Goal: Task Accomplishment & Management: Manage account settings

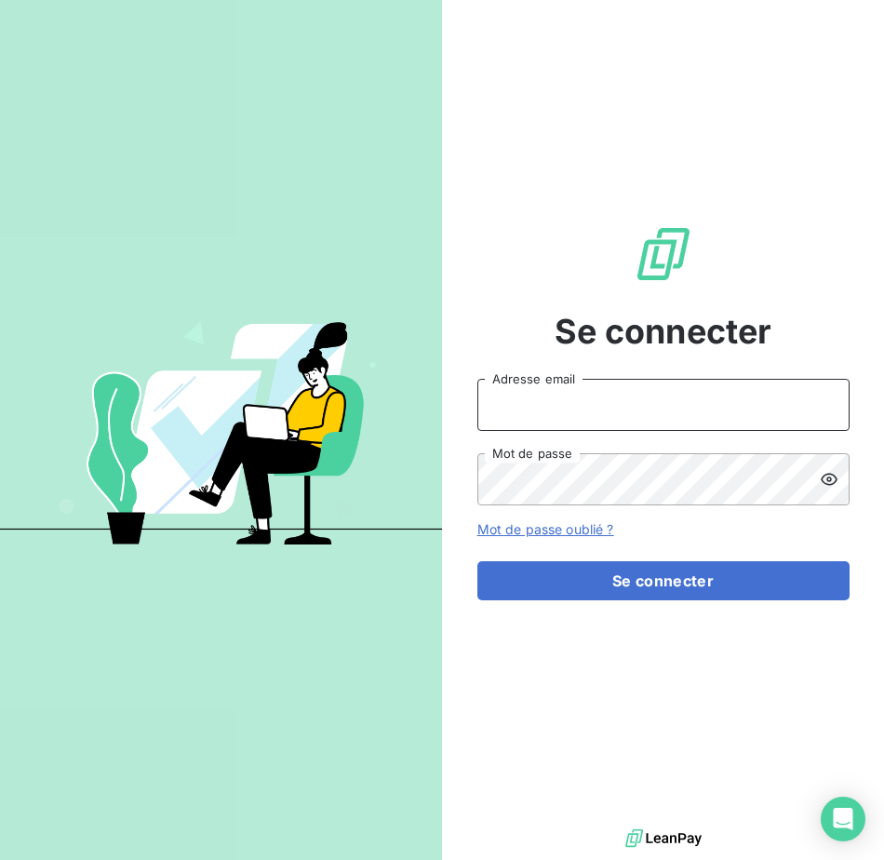
type input "[EMAIL_ADDRESS][PERSON_NAME][DOMAIN_NAME]"
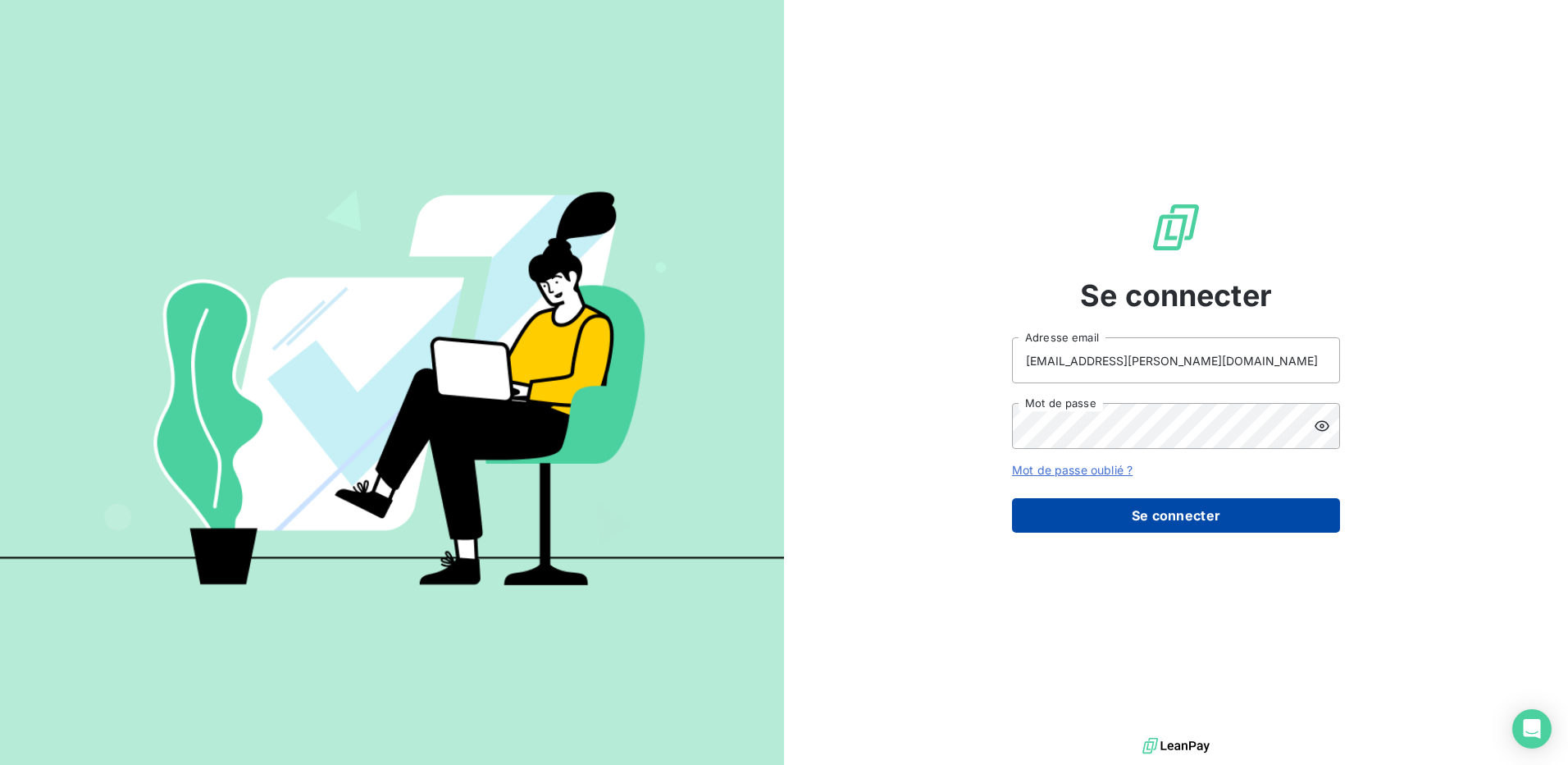
click at [778, 516] on button "Se connecter" at bounding box center [1176, 515] width 328 height 34
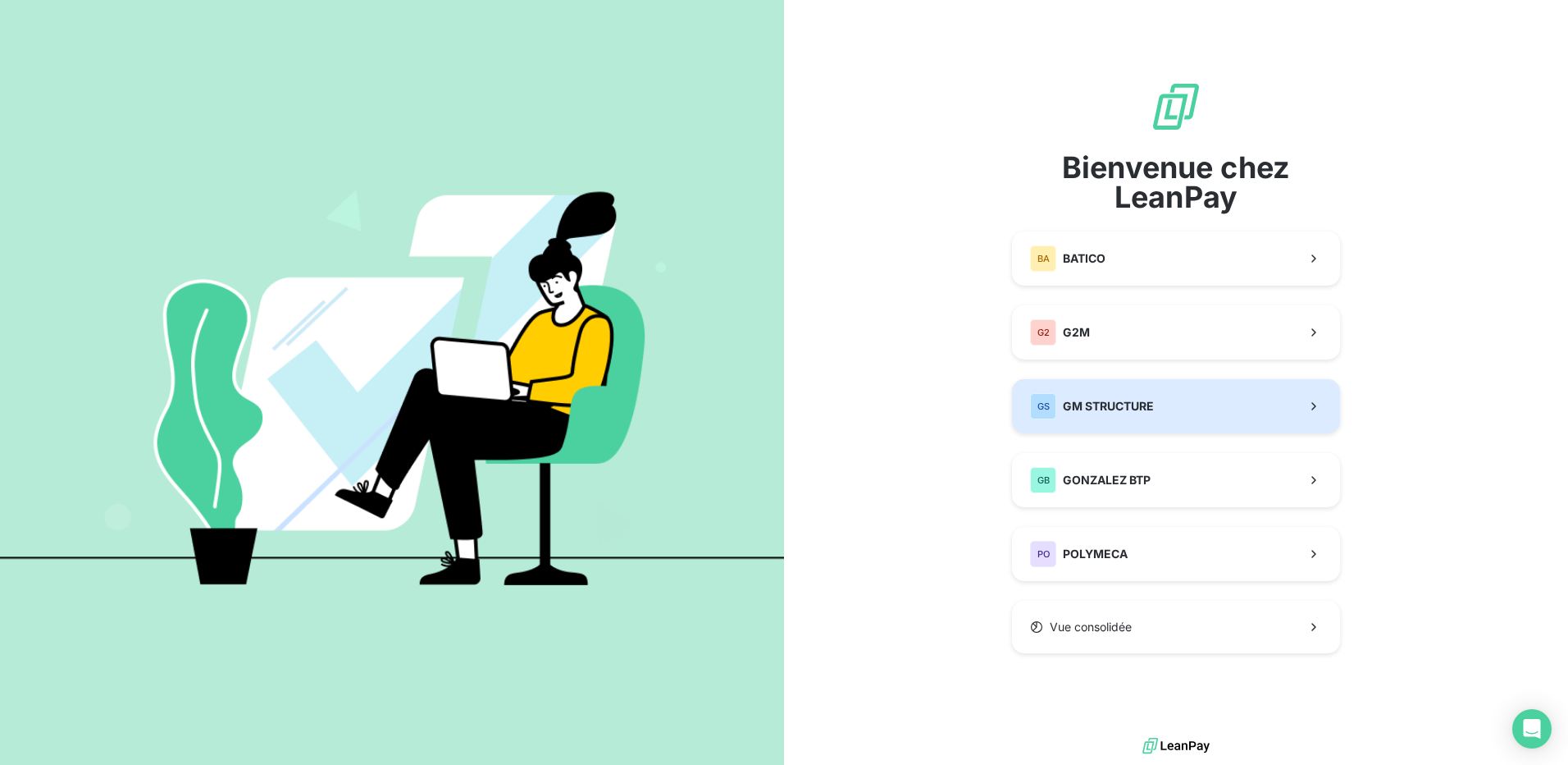
click at [778, 408] on span "GM STRUCTURE" at bounding box center [1108, 406] width 91 height 17
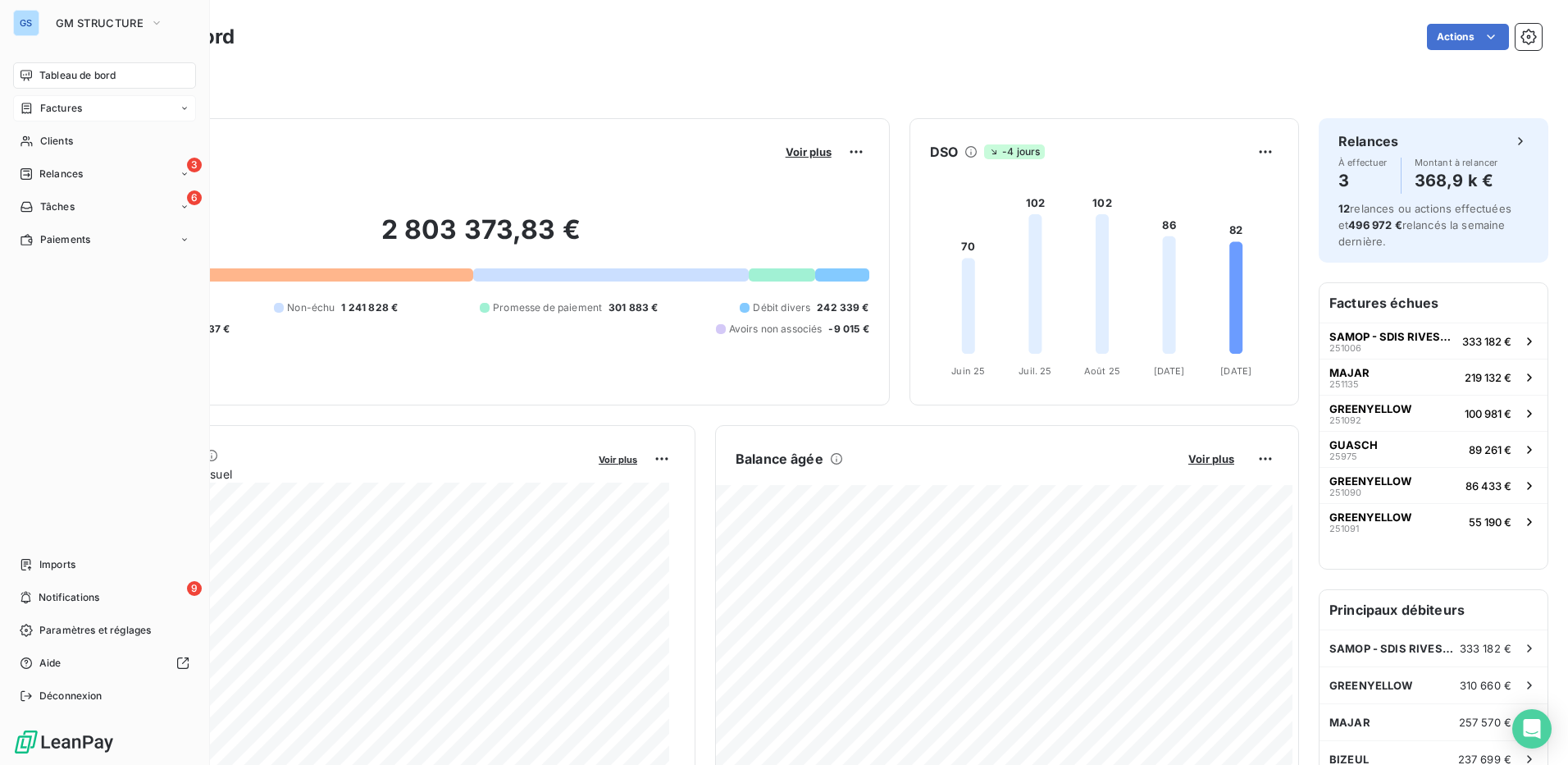
click at [47, 107] on span "Factures" at bounding box center [61, 108] width 41 height 15
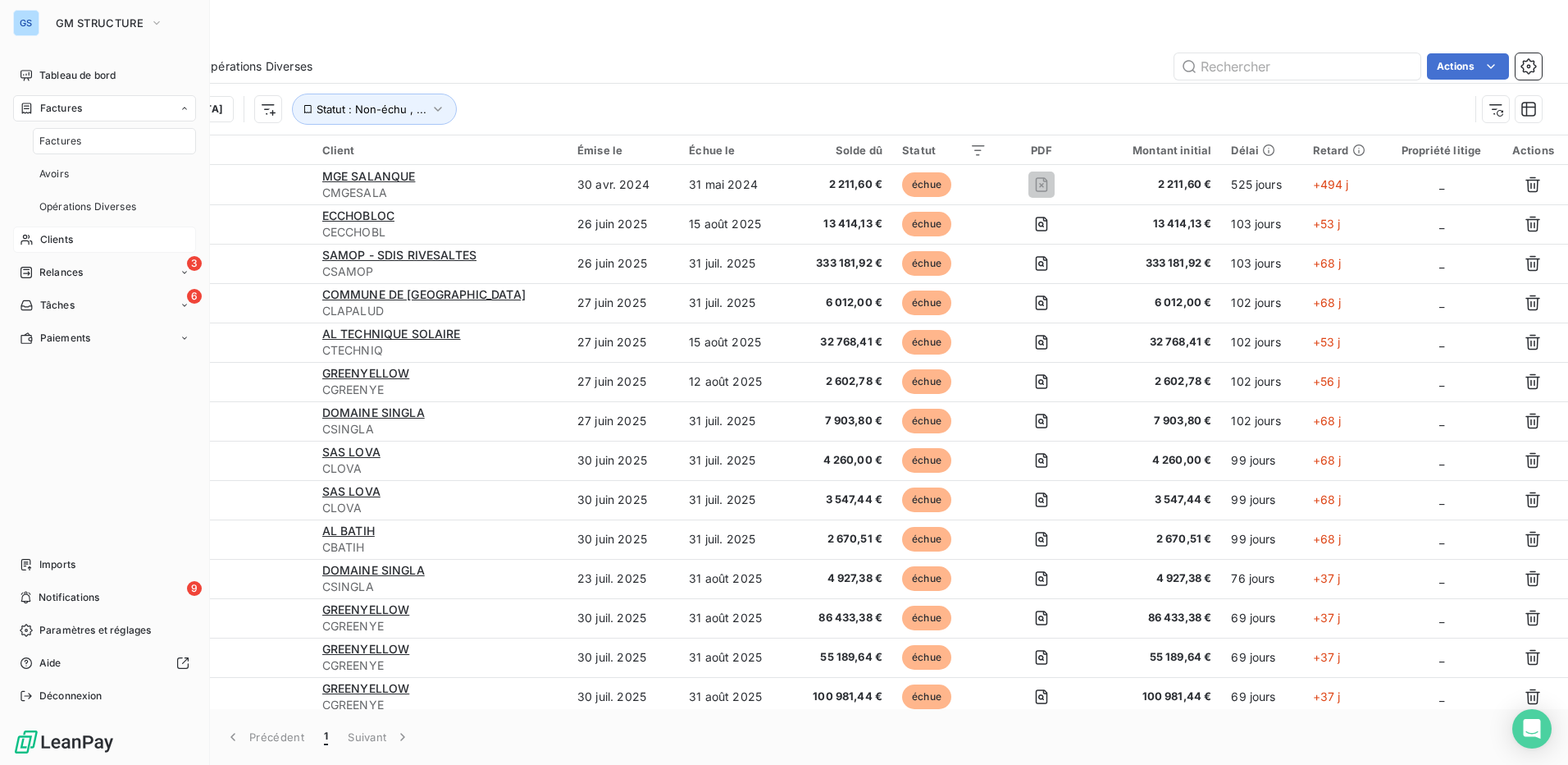
click at [66, 239] on span "Clients" at bounding box center [56, 239] width 33 height 15
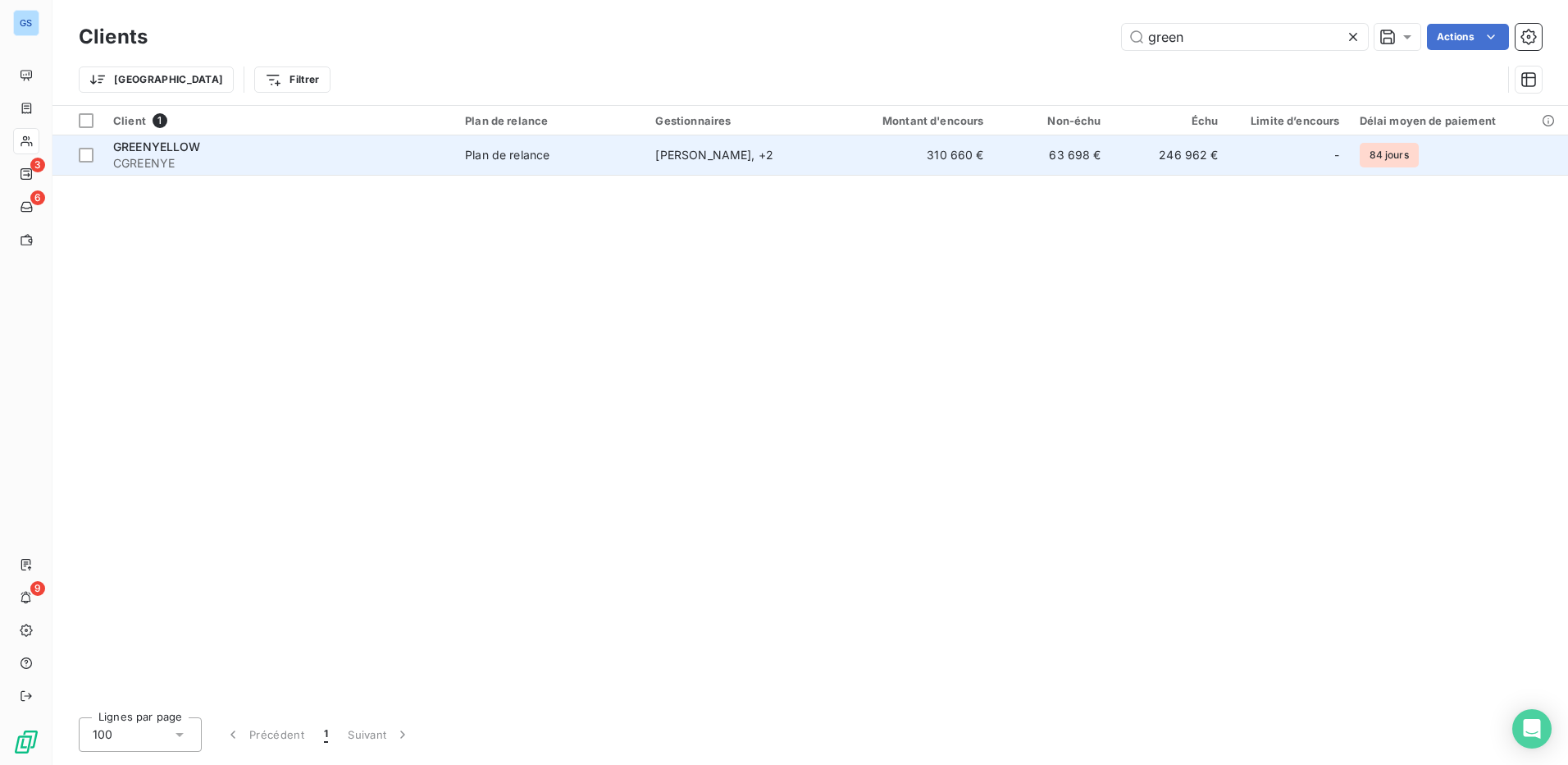
type input "green"
click at [160, 140] on span "GREENYELLOW" at bounding box center [157, 146] width 88 height 14
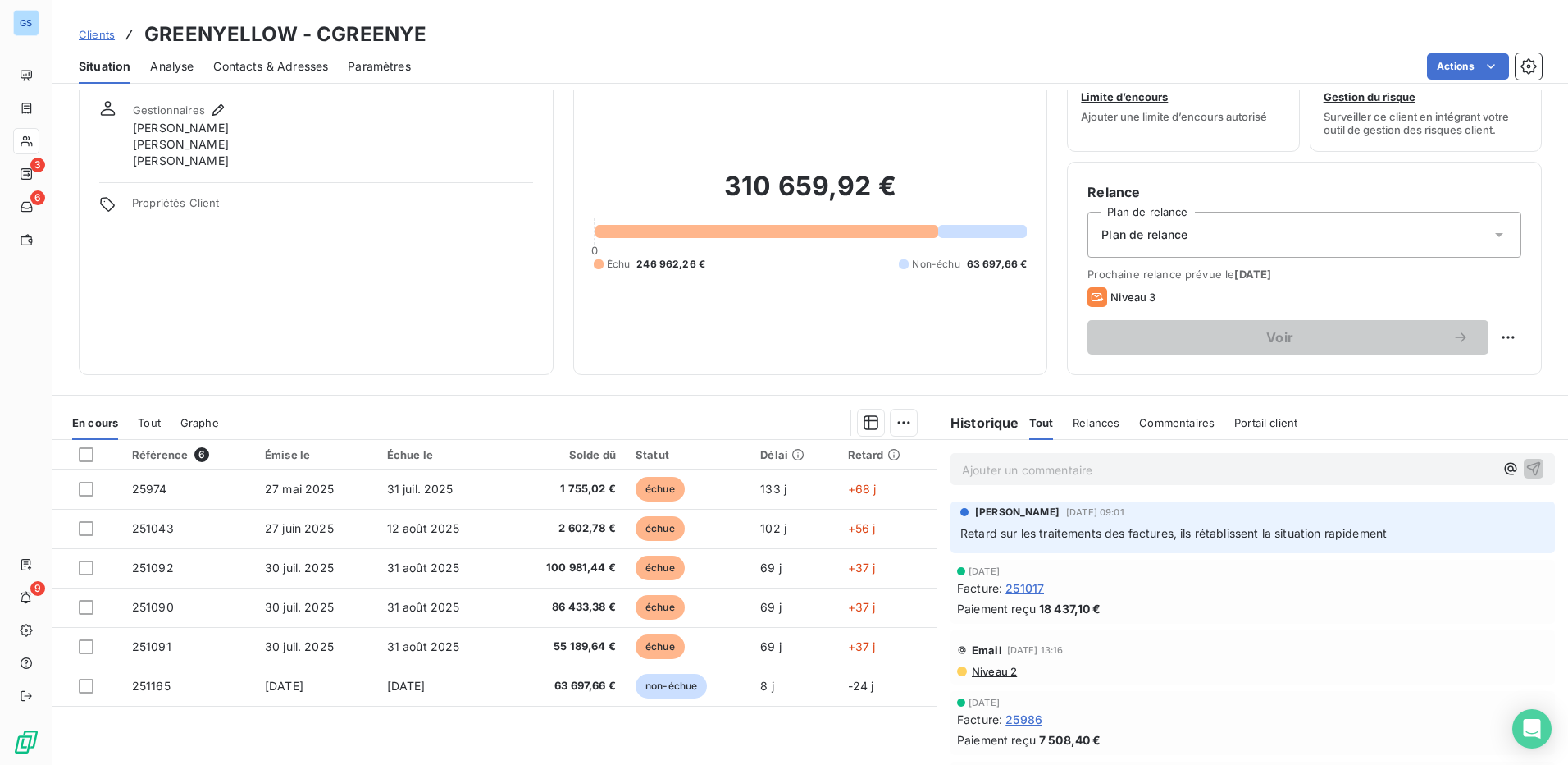
scroll to position [82, 0]
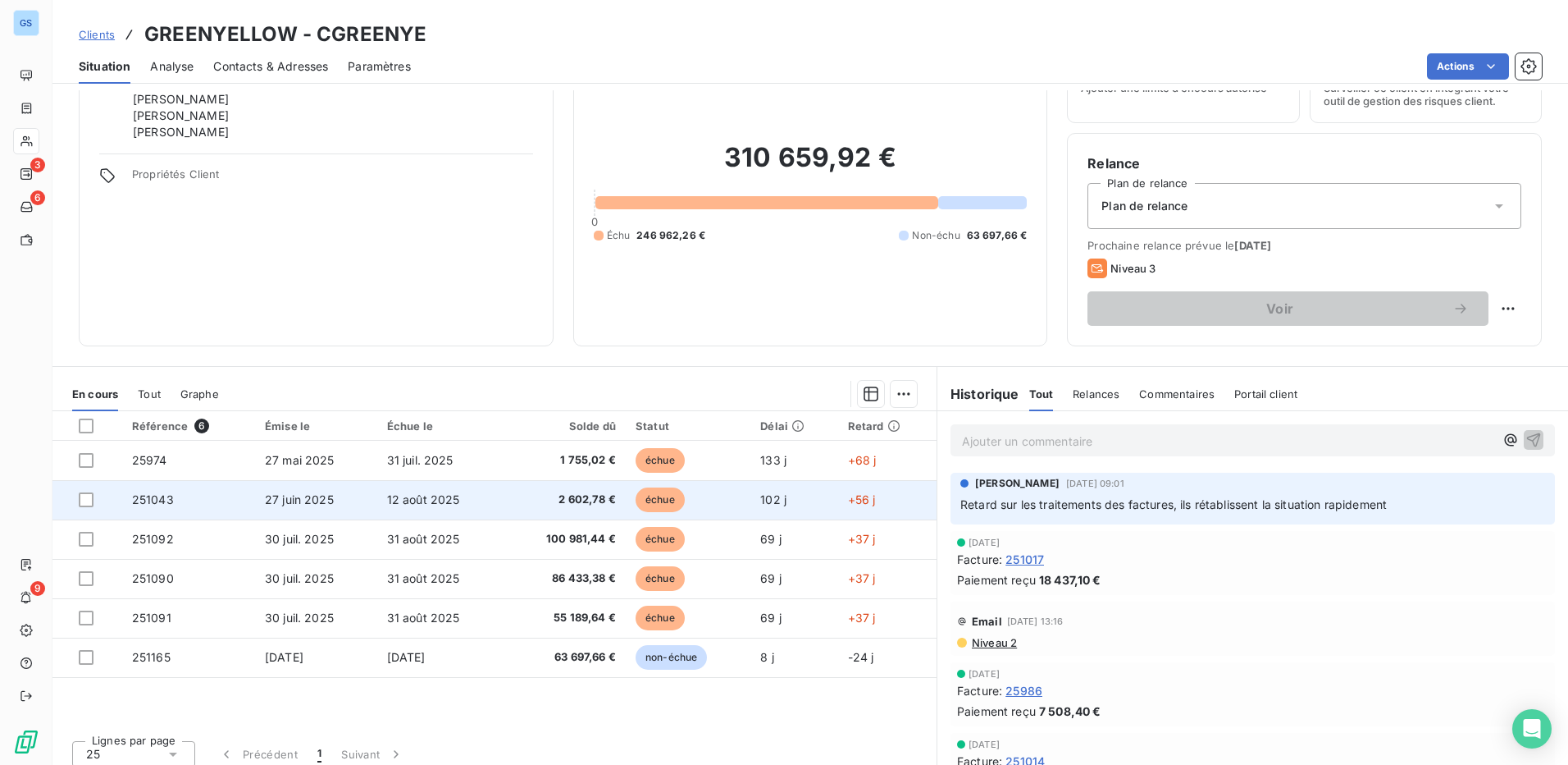
click at [150, 497] on span "251043" at bounding box center [152, 500] width 41 height 14
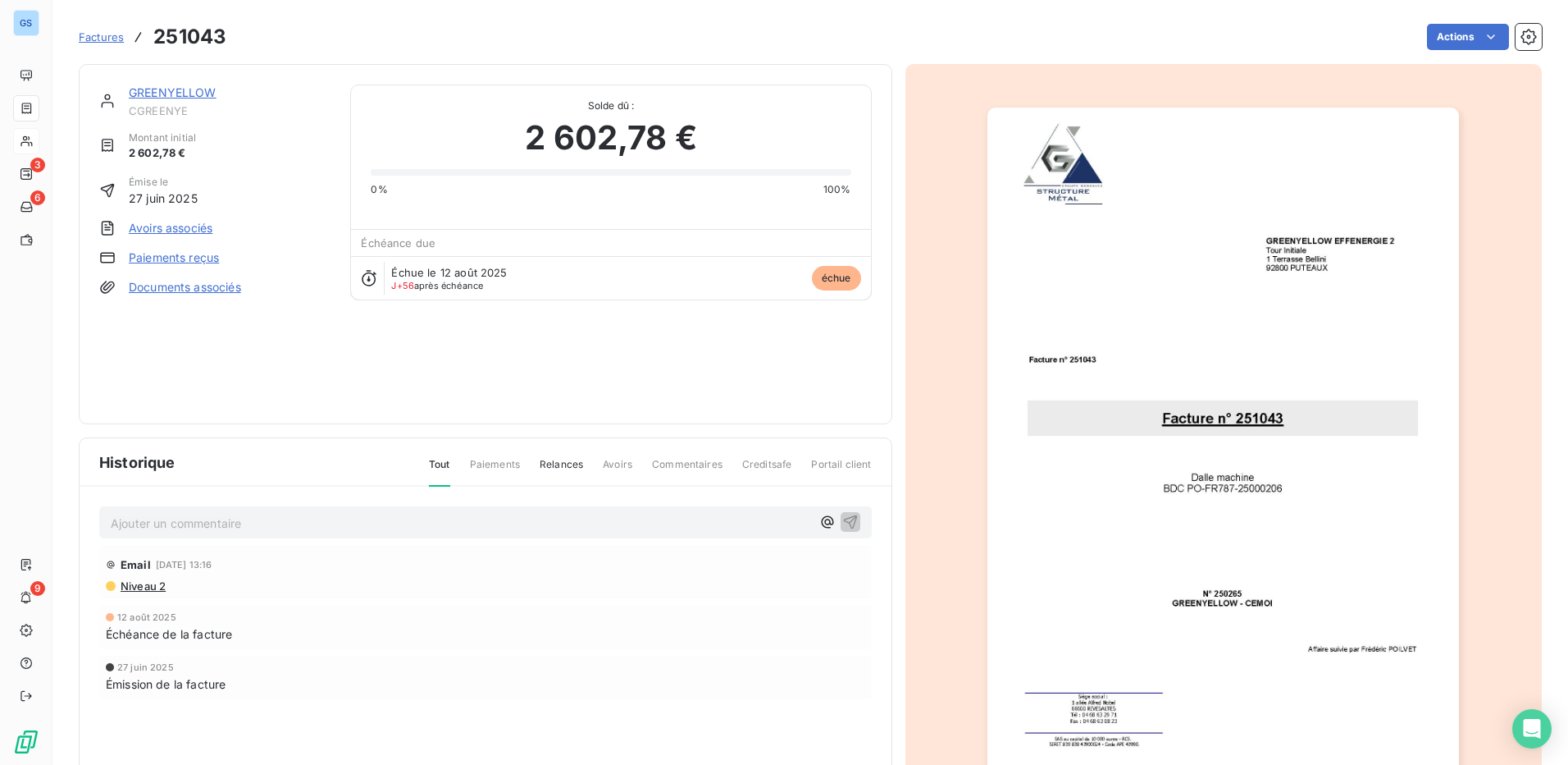
click at [185, 260] on link "Paiements reçus" at bounding box center [174, 257] width 90 height 17
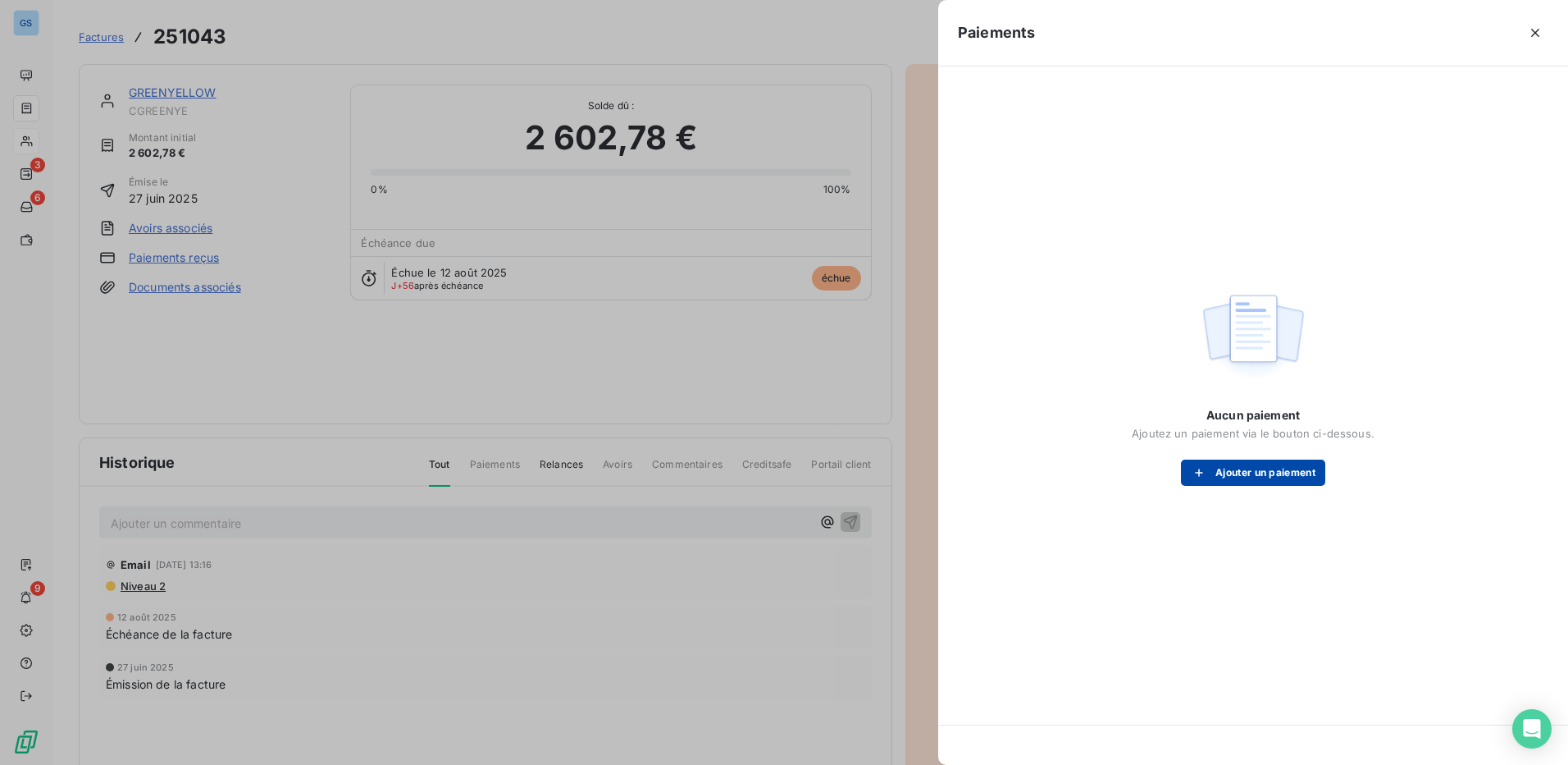
click at [778, 473] on button "Ajouter un paiement" at bounding box center [1254, 472] width 144 height 26
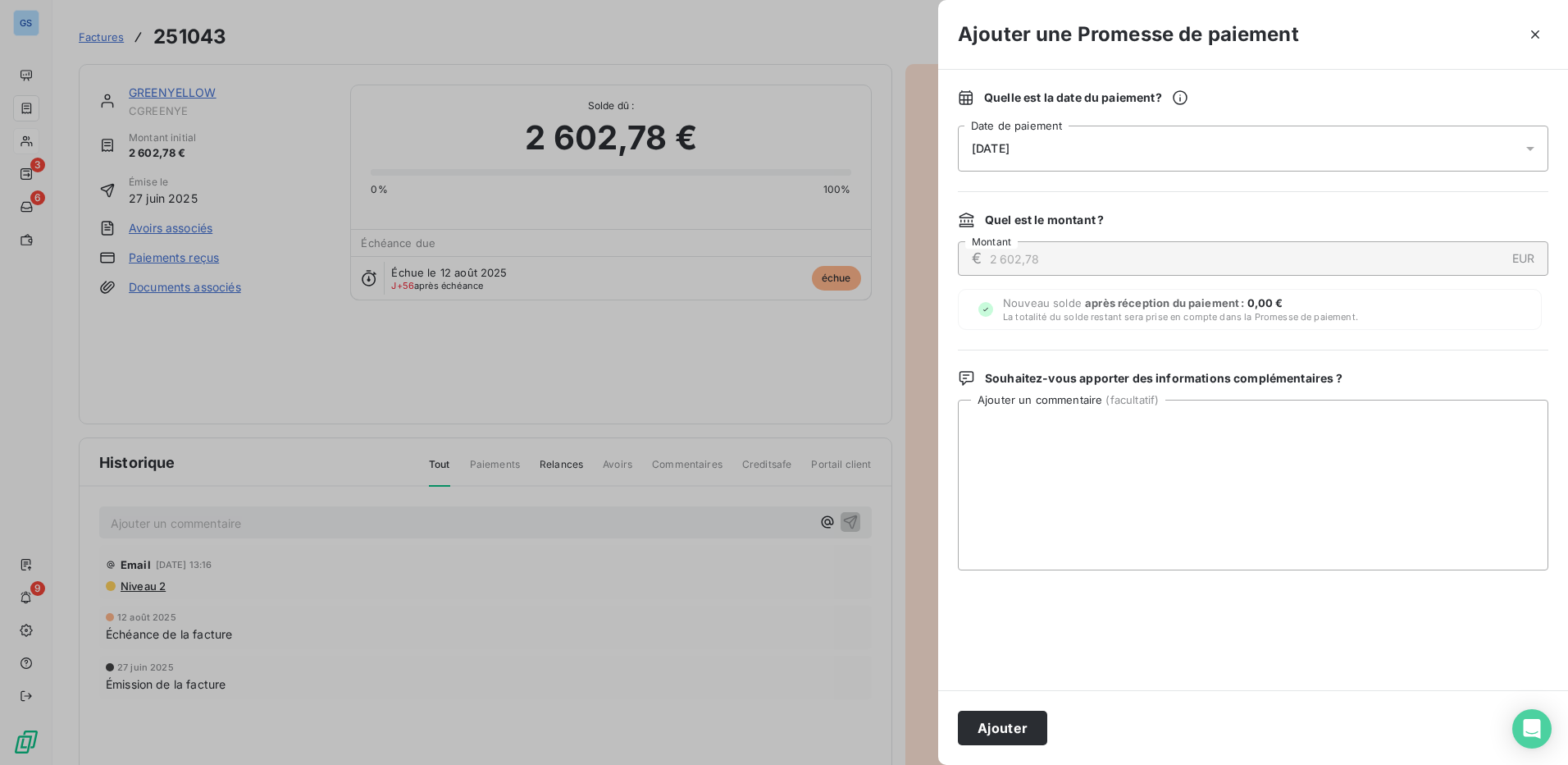
click at [778, 152] on span "[DATE]" at bounding box center [990, 148] width 38 height 13
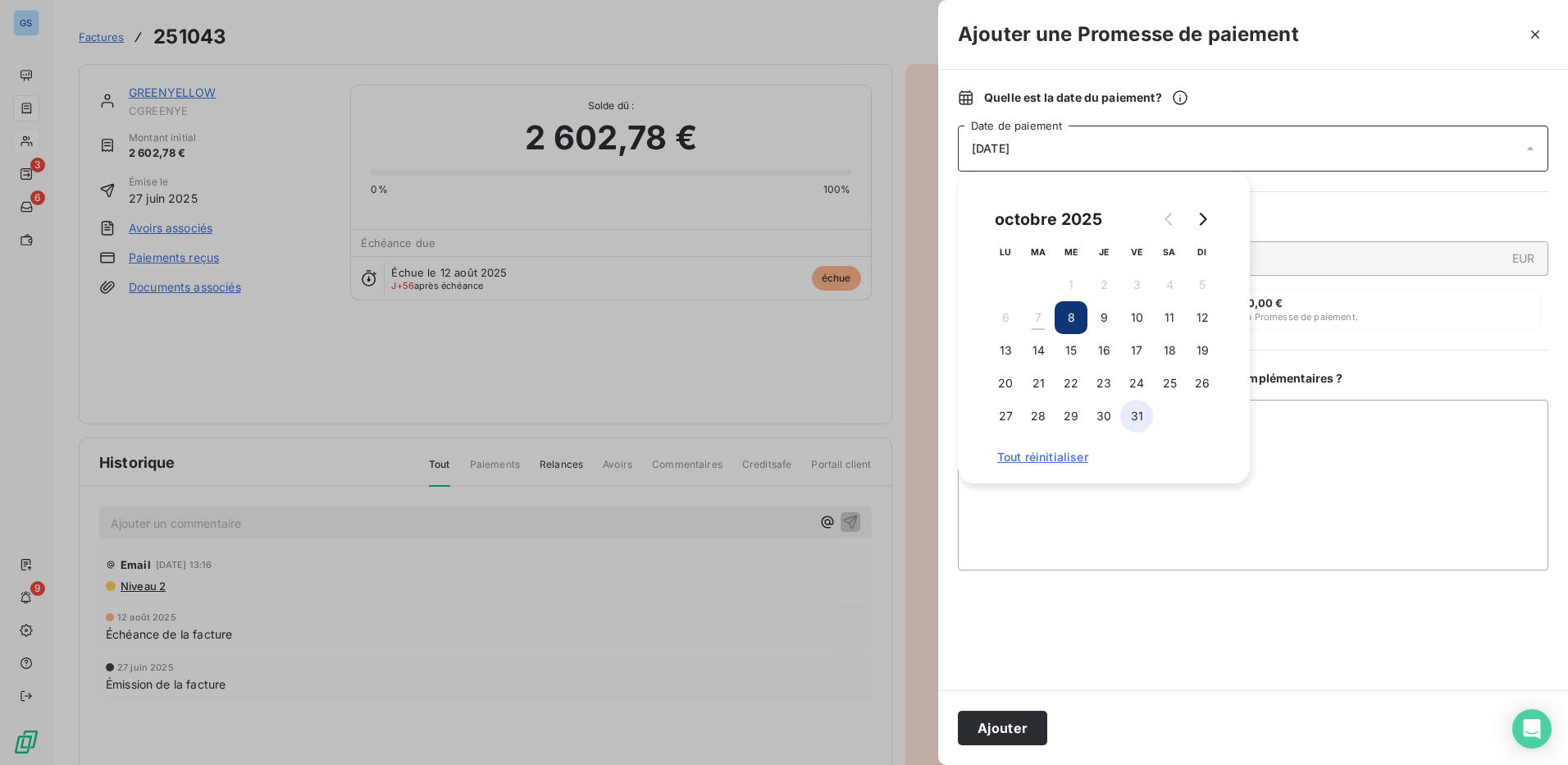
click at [778, 416] on button "31" at bounding box center [1136, 415] width 33 height 33
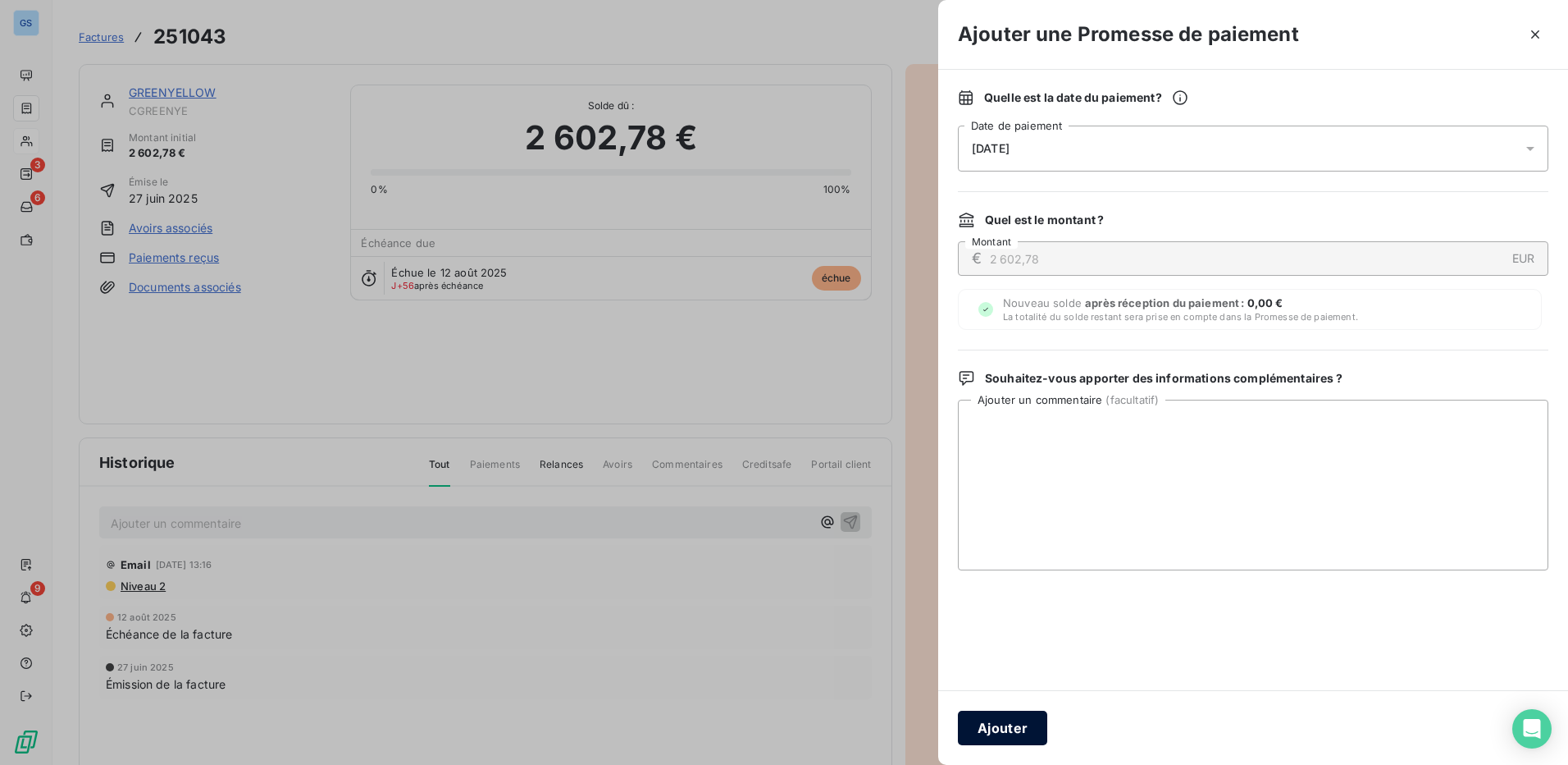
click at [778, 718] on button "Ajouter" at bounding box center [1002, 727] width 89 height 34
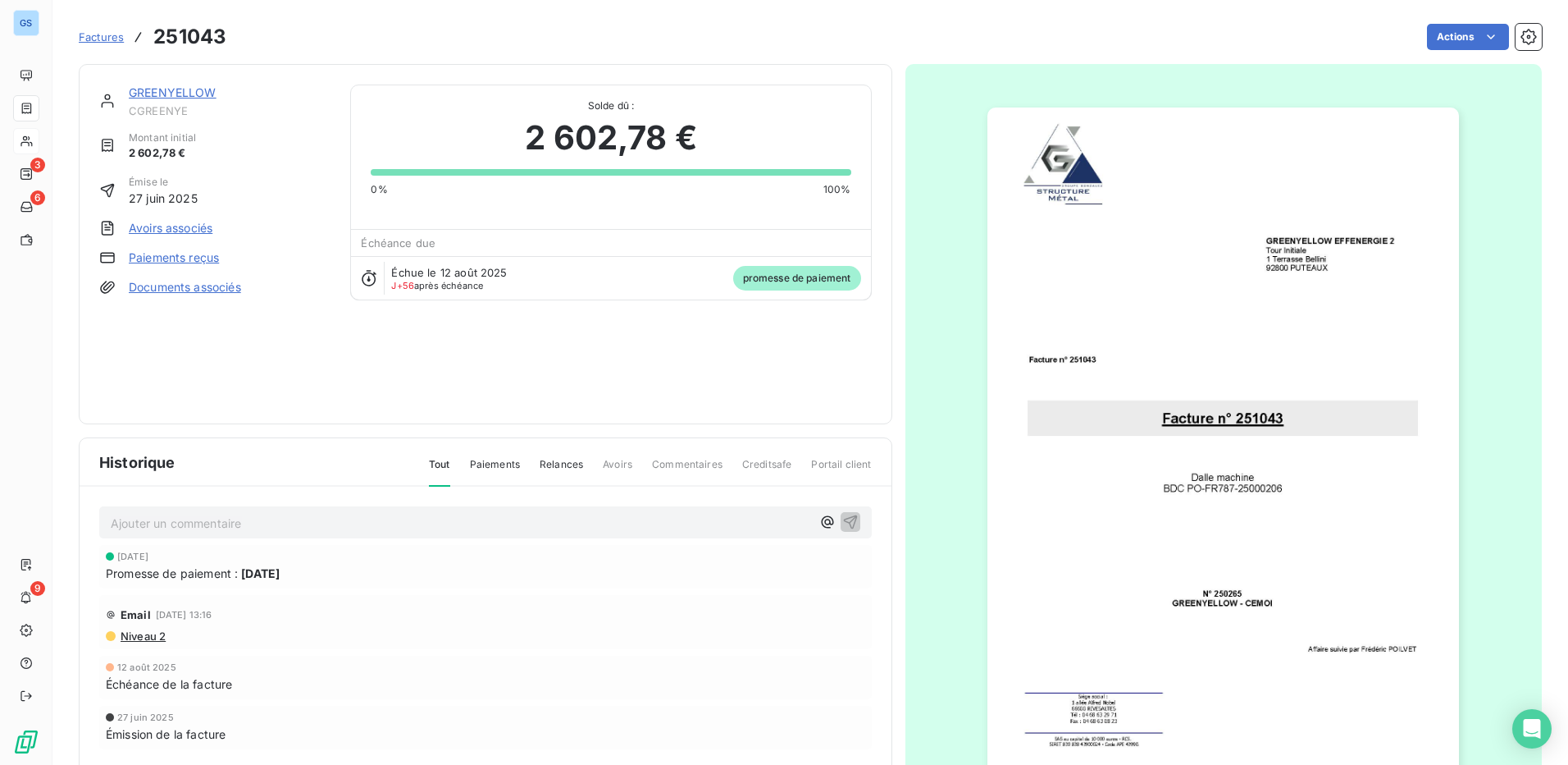
click at [100, 38] on span "Factures" at bounding box center [100, 36] width 45 height 13
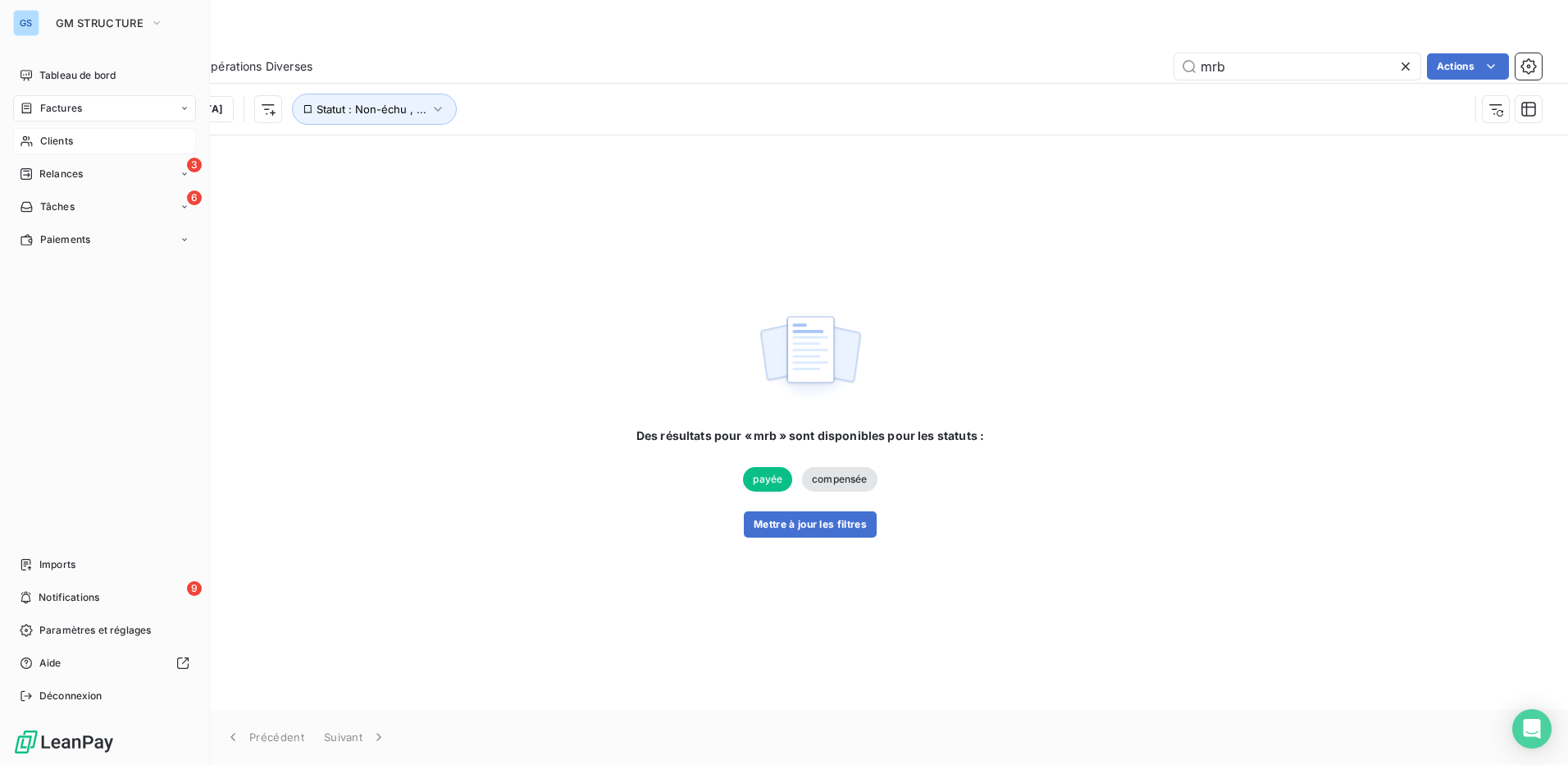
type input "mrb"
click at [57, 147] on span "Clients" at bounding box center [56, 141] width 33 height 15
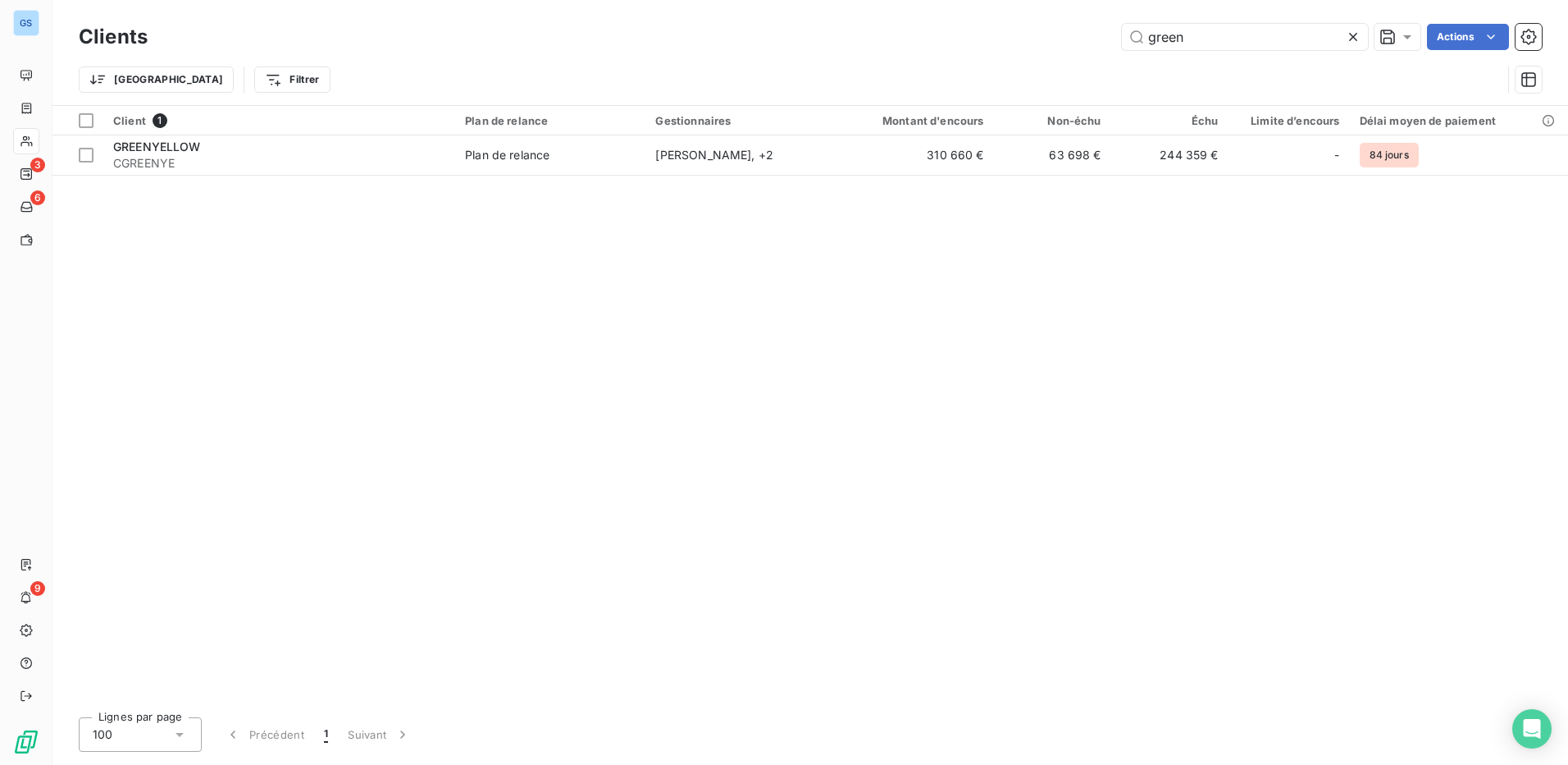
drag, startPoint x: 1194, startPoint y: 40, endPoint x: 950, endPoint y: 56, distance: 244.5
click at [778, 56] on div "Clients green Actions Trier Filtrer" at bounding box center [810, 62] width 1463 height 85
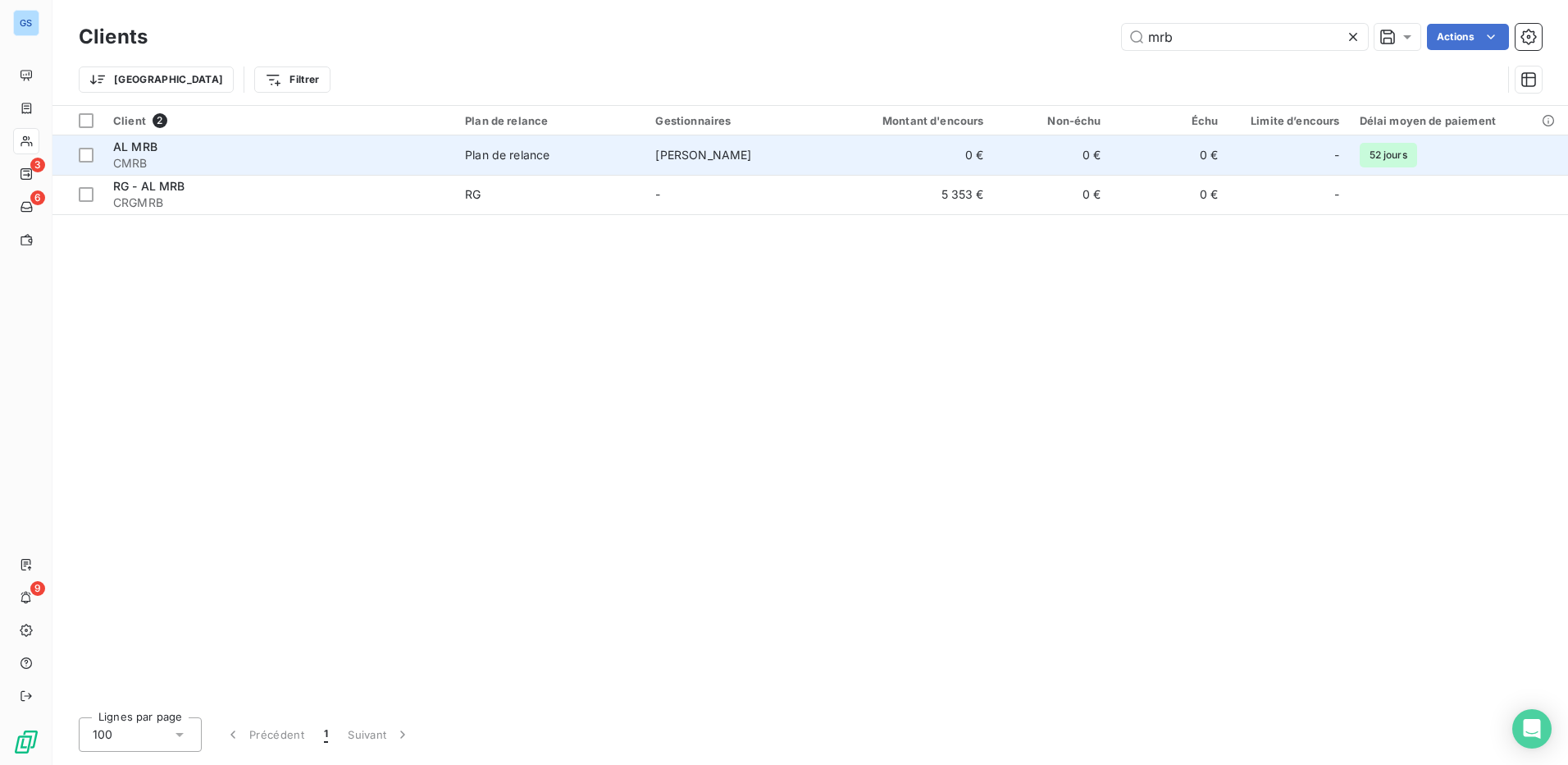
type input "mrb"
click at [134, 144] on span "AL MRB" at bounding box center [135, 146] width 44 height 14
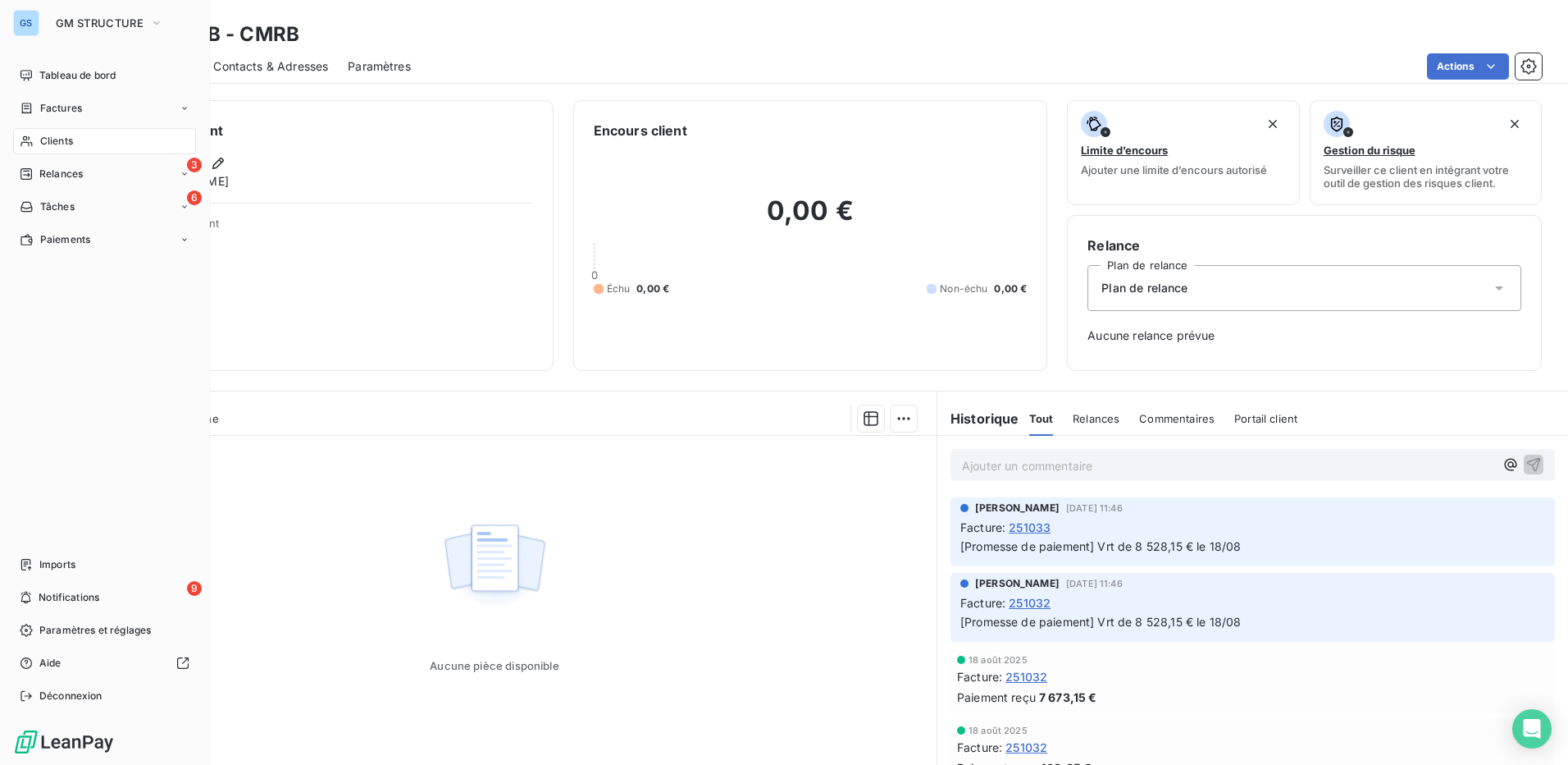
click at [57, 141] on span "Clients" at bounding box center [56, 141] width 33 height 15
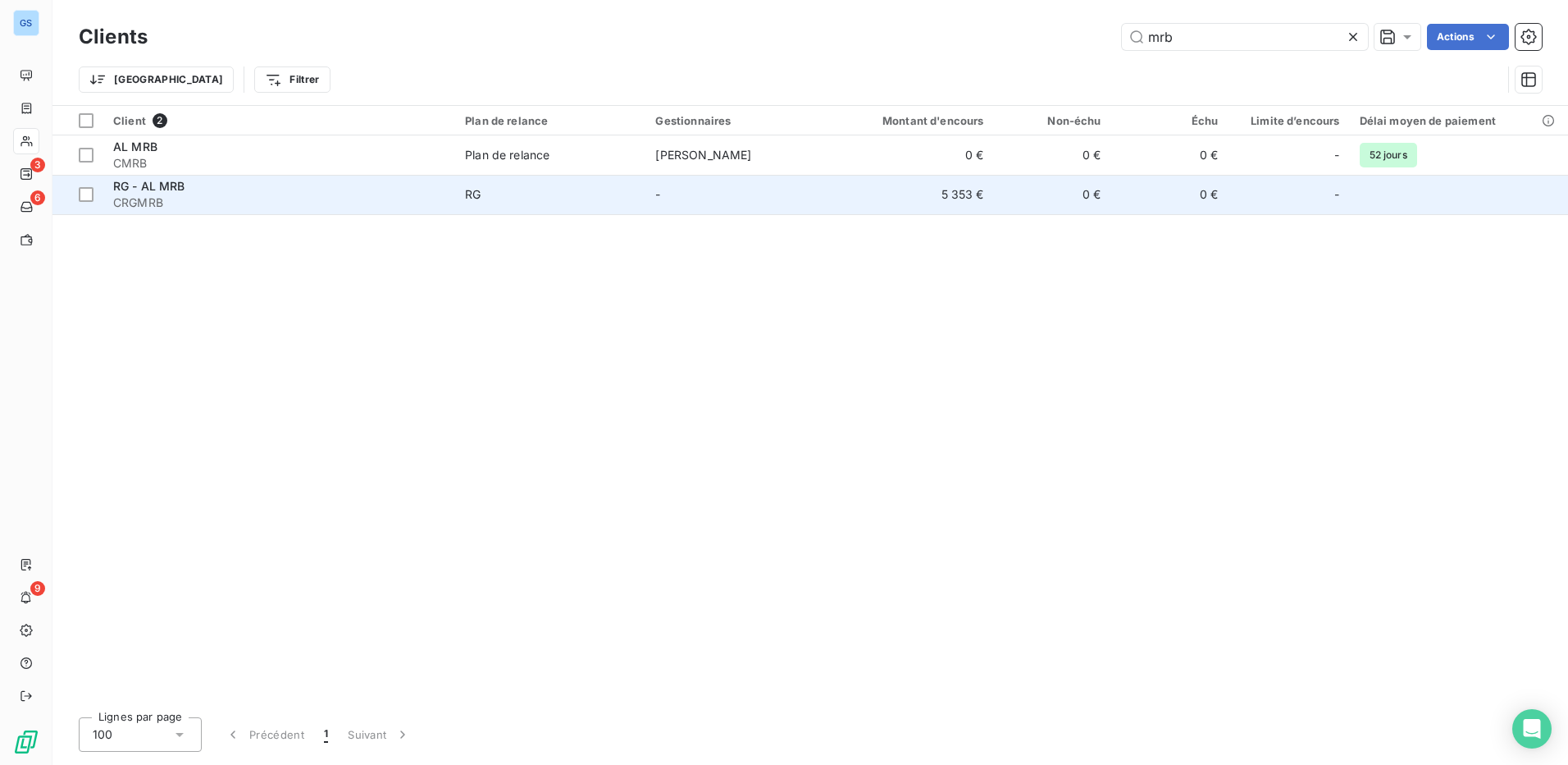
click at [136, 184] on span "RG - AL MRB" at bounding box center [149, 186] width 72 height 14
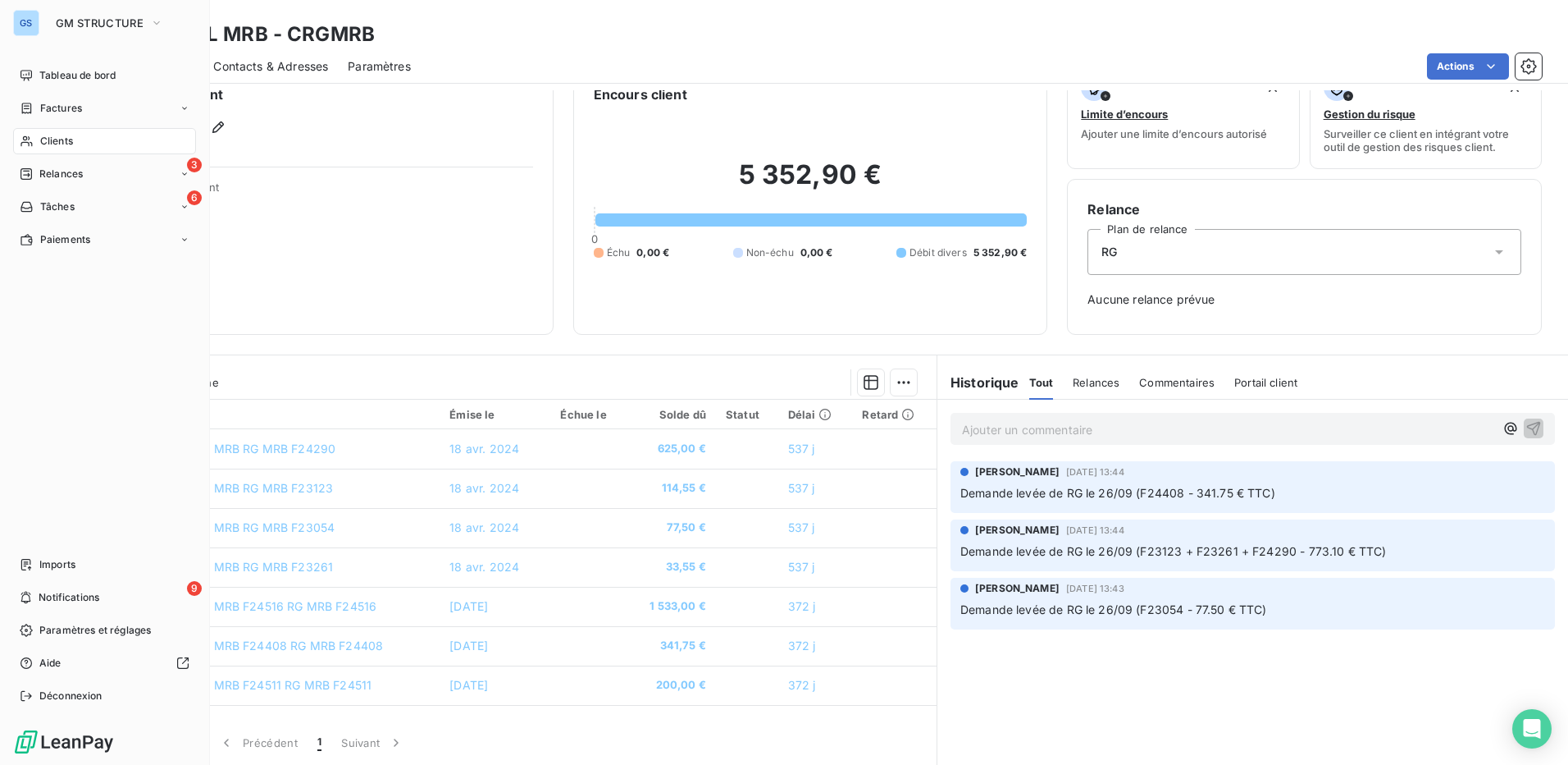
click at [33, 17] on div "GS" at bounding box center [26, 23] width 26 height 26
click at [82, 22] on span "GM STRUCTURE" at bounding box center [100, 23] width 88 height 13
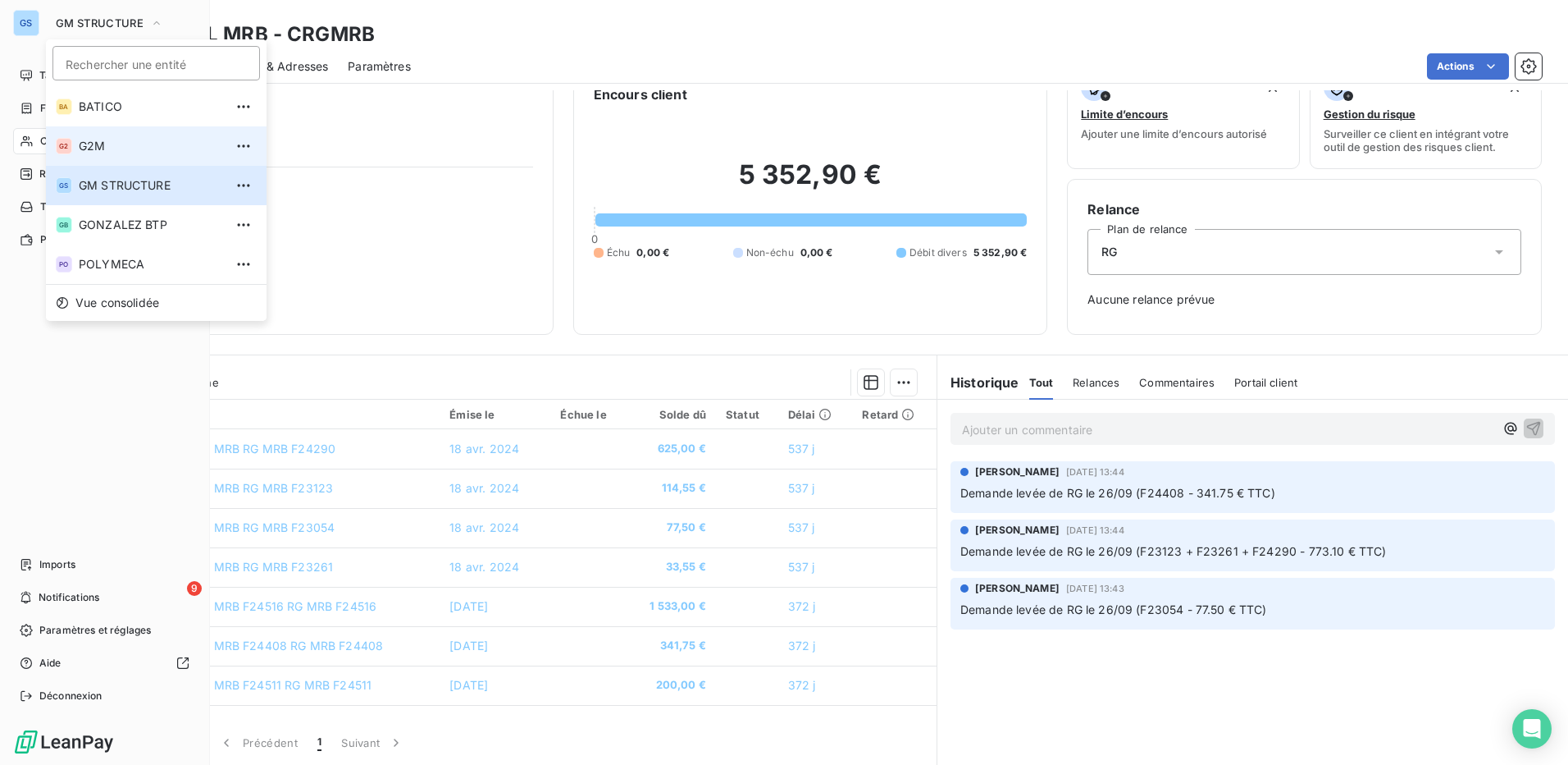
click at [95, 151] on span "G2M" at bounding box center [151, 145] width 145 height 17
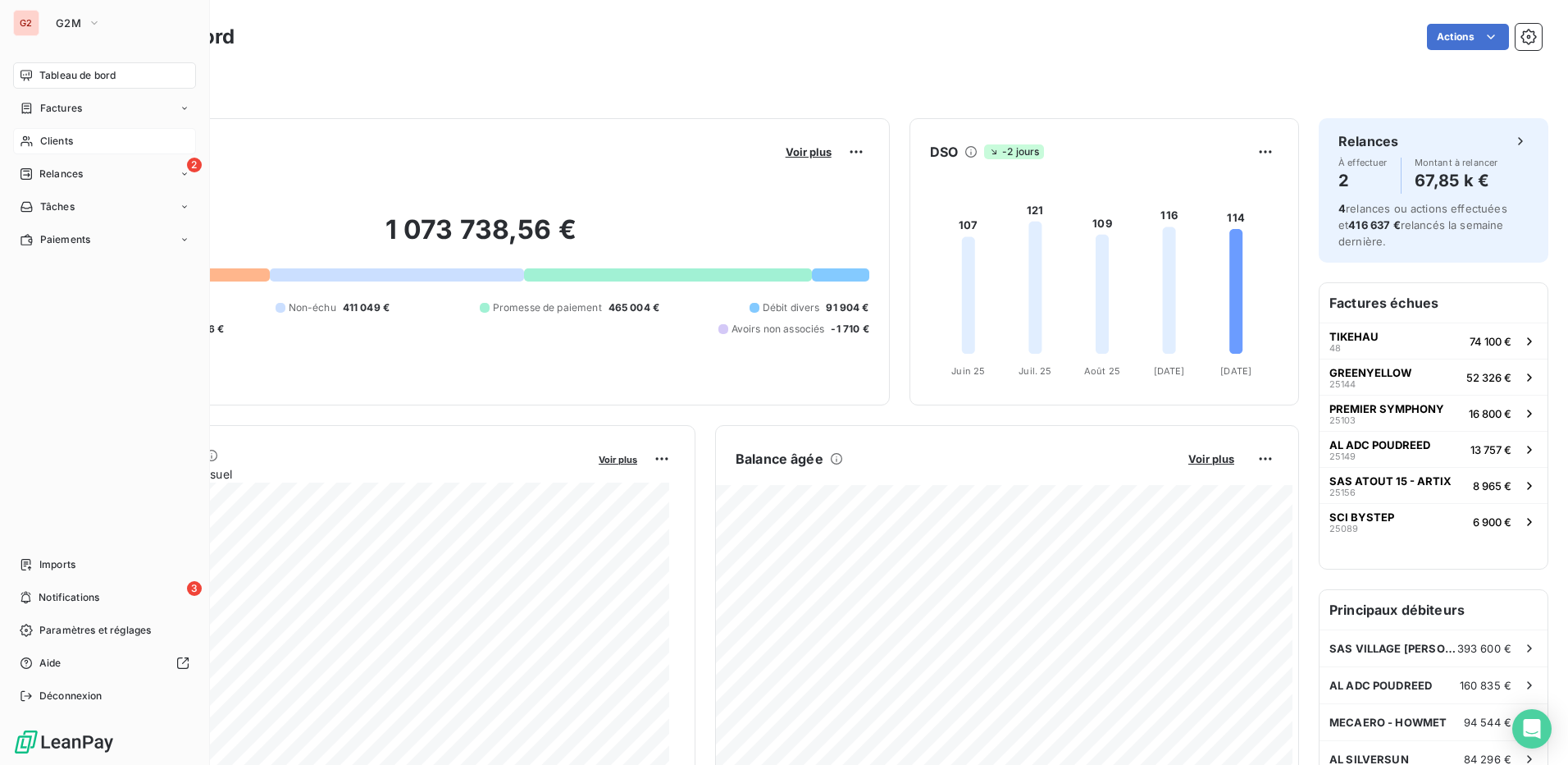
click at [69, 137] on span "Clients" at bounding box center [56, 141] width 33 height 15
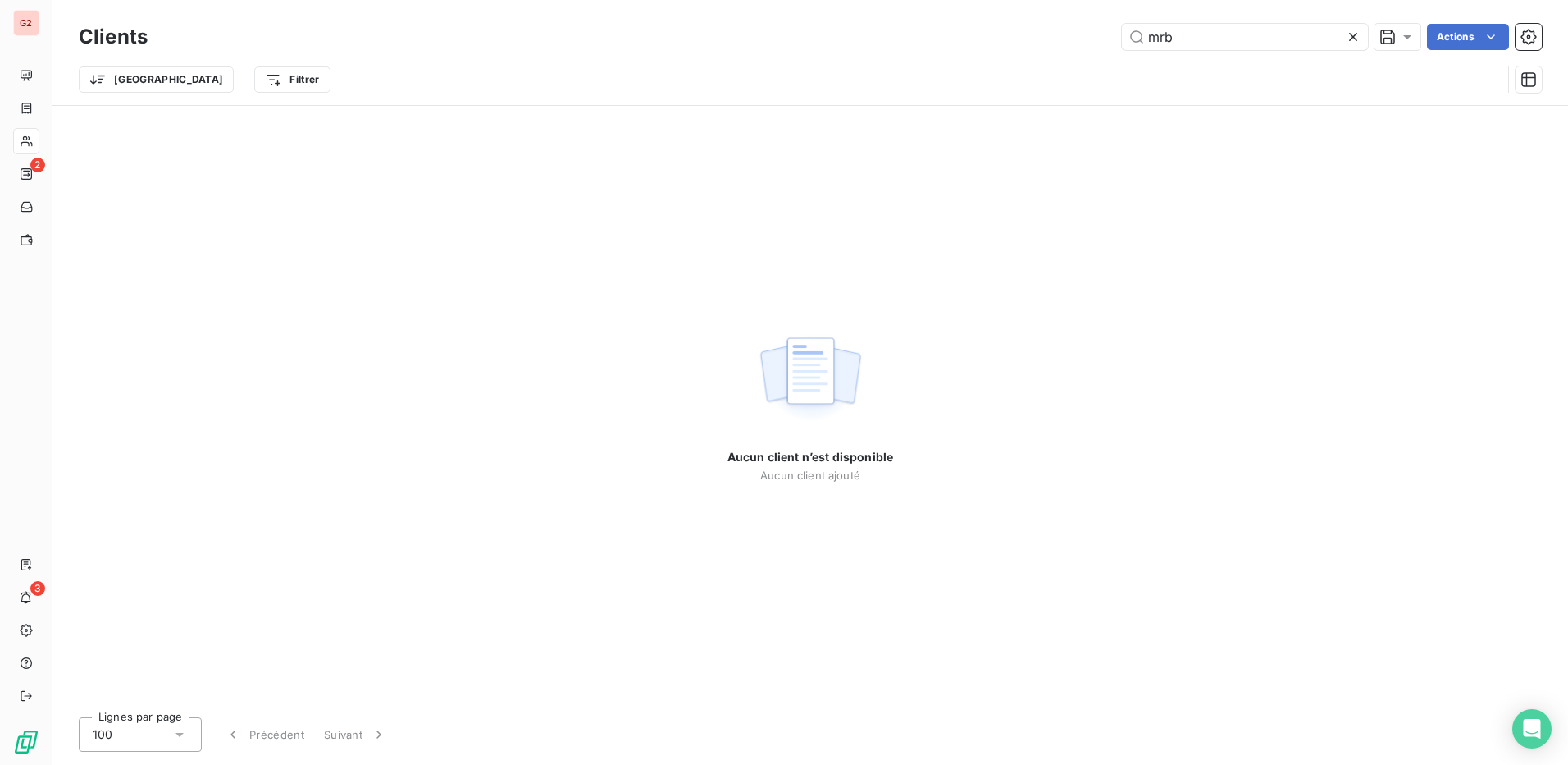
drag, startPoint x: 1172, startPoint y: 41, endPoint x: 1097, endPoint y: 37, distance: 75.1
click at [778, 37] on div "mrb Actions" at bounding box center [854, 37] width 1374 height 26
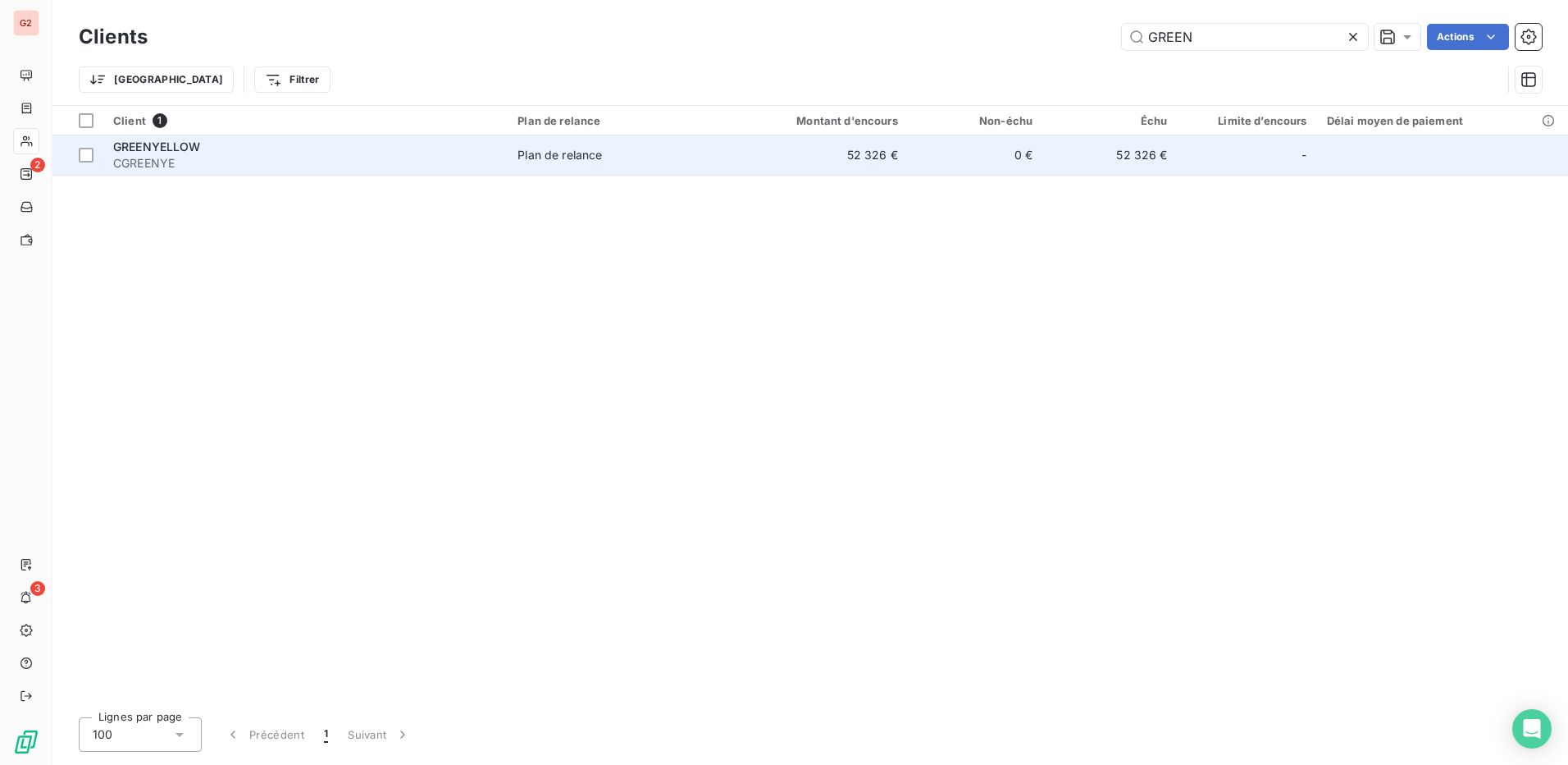
type input "GREEN"
click at [163, 146] on span "GREENYELLOW" at bounding box center [157, 146] width 88 height 14
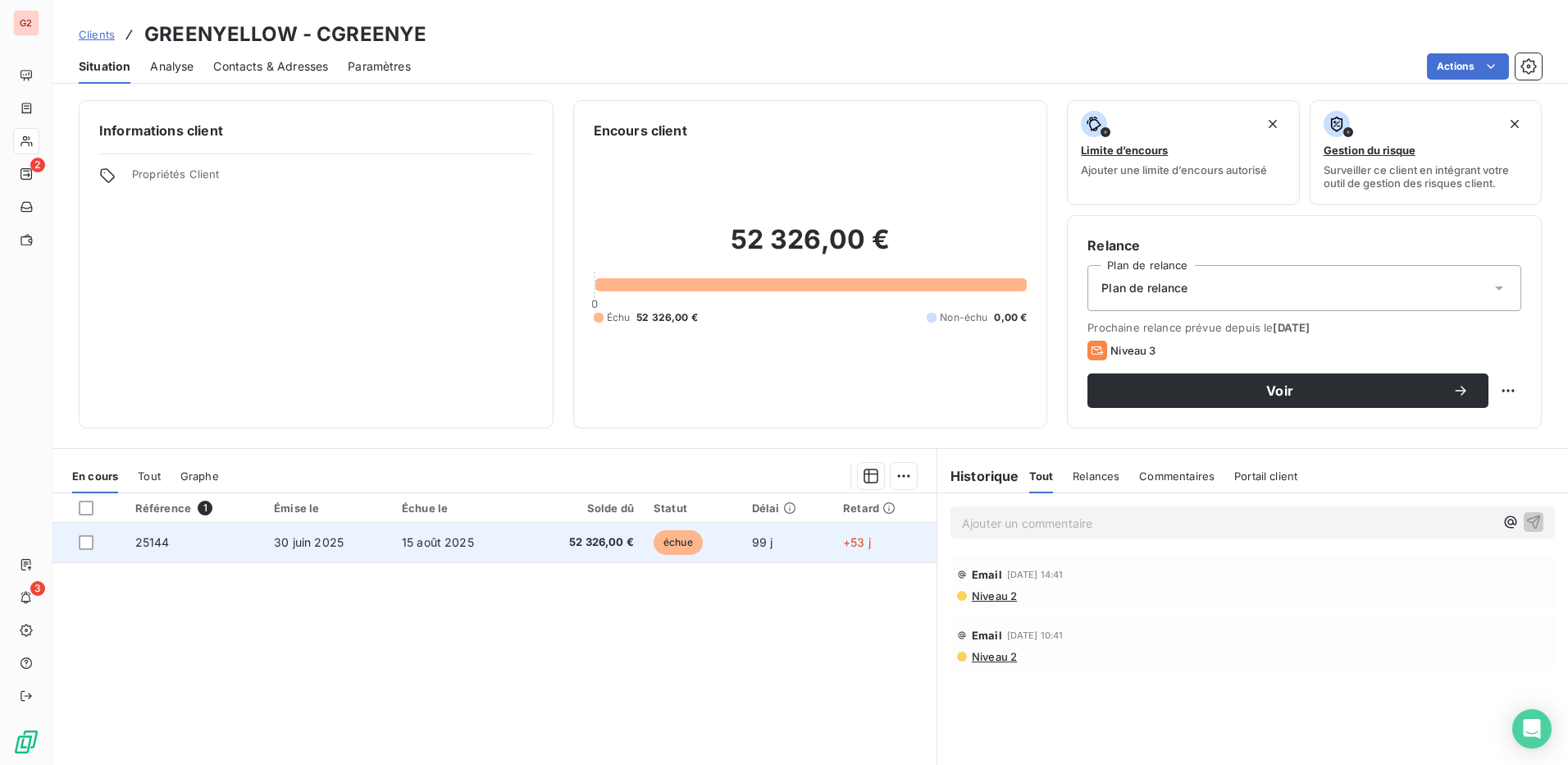
click at [151, 544] on span "25144" at bounding box center [152, 542] width 34 height 14
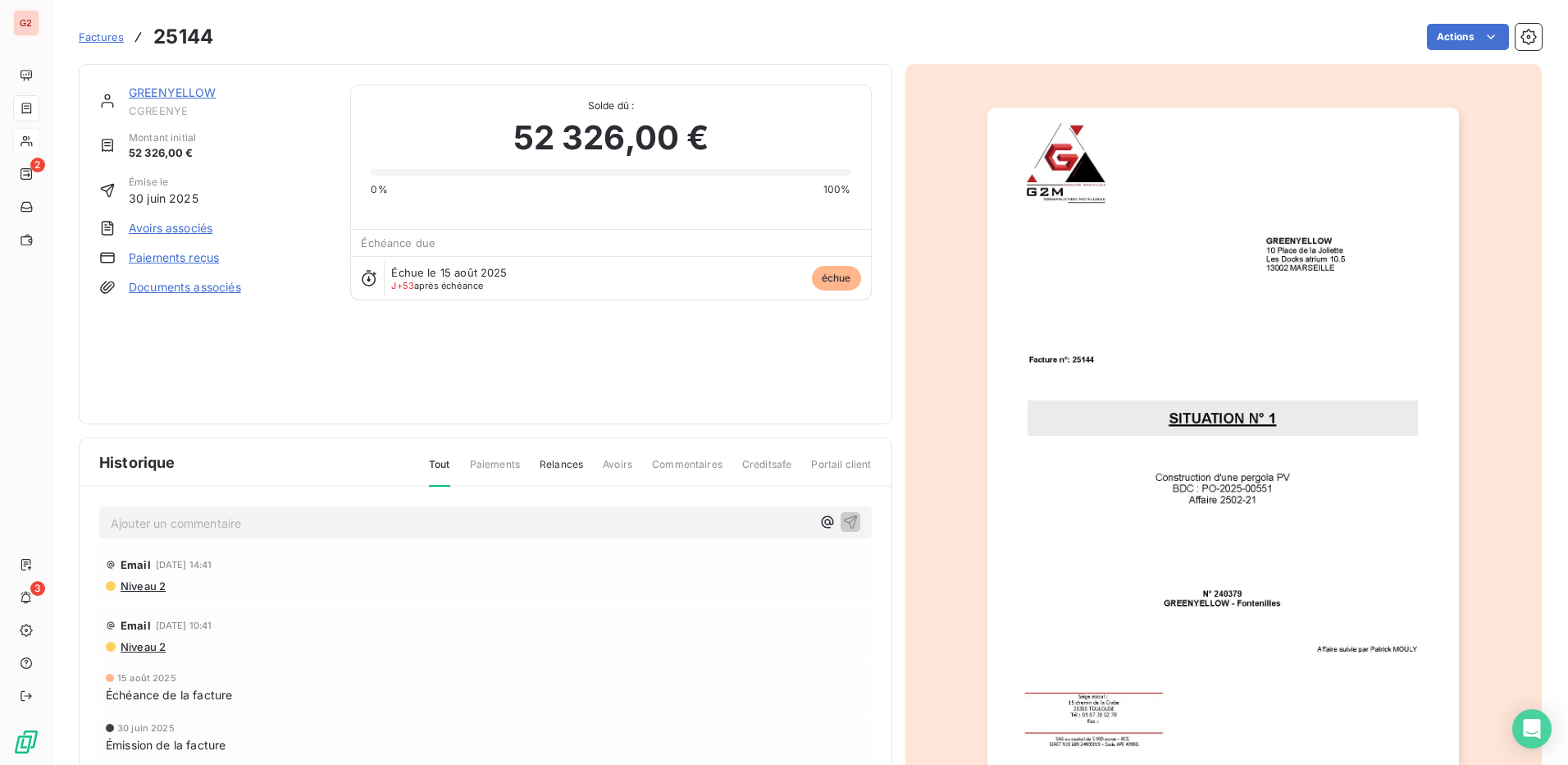
click at [162, 256] on link "Paiements reçus" at bounding box center [174, 257] width 90 height 17
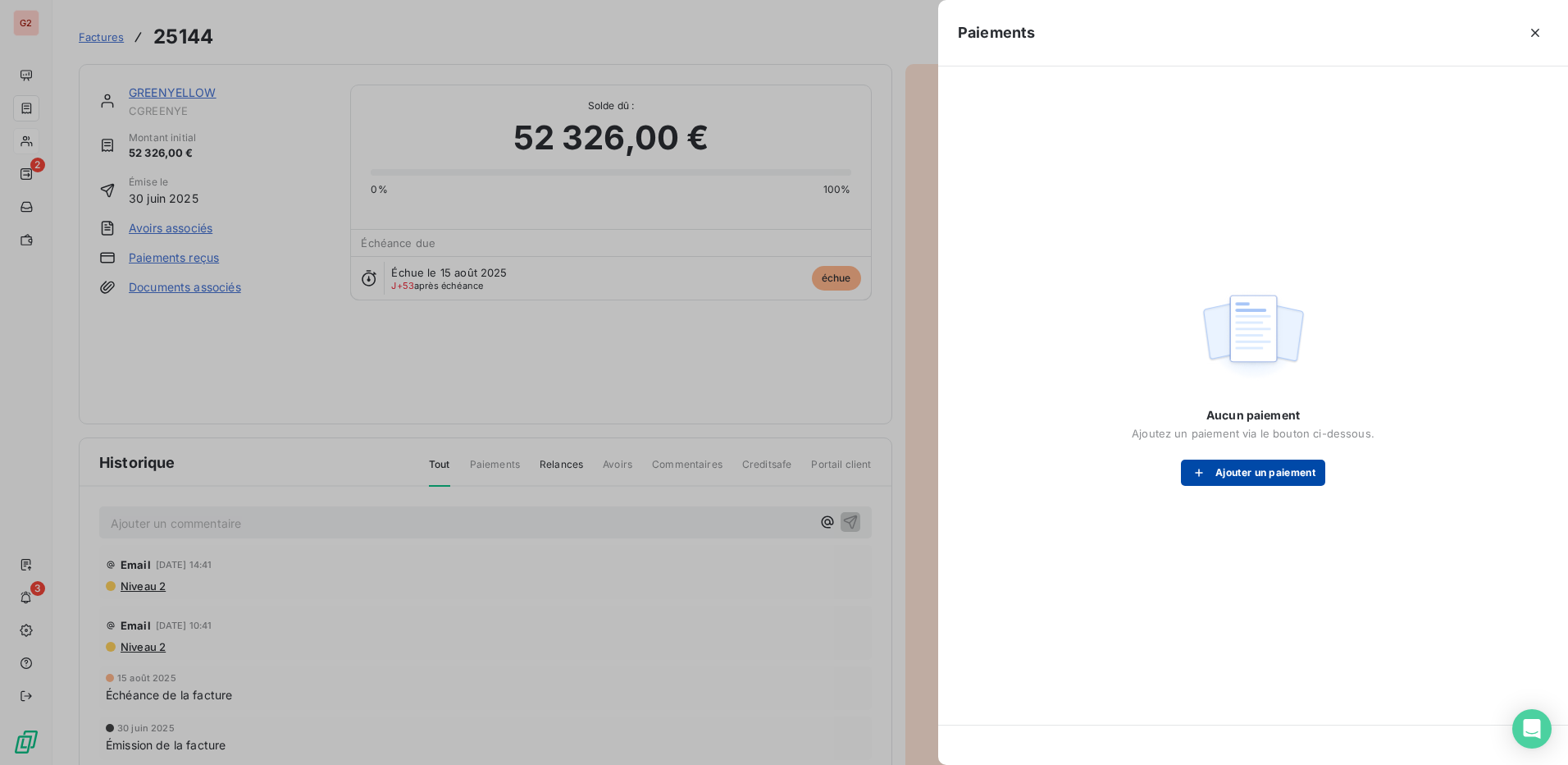
click at [778, 476] on button "Ajouter un paiement" at bounding box center [1254, 472] width 144 height 26
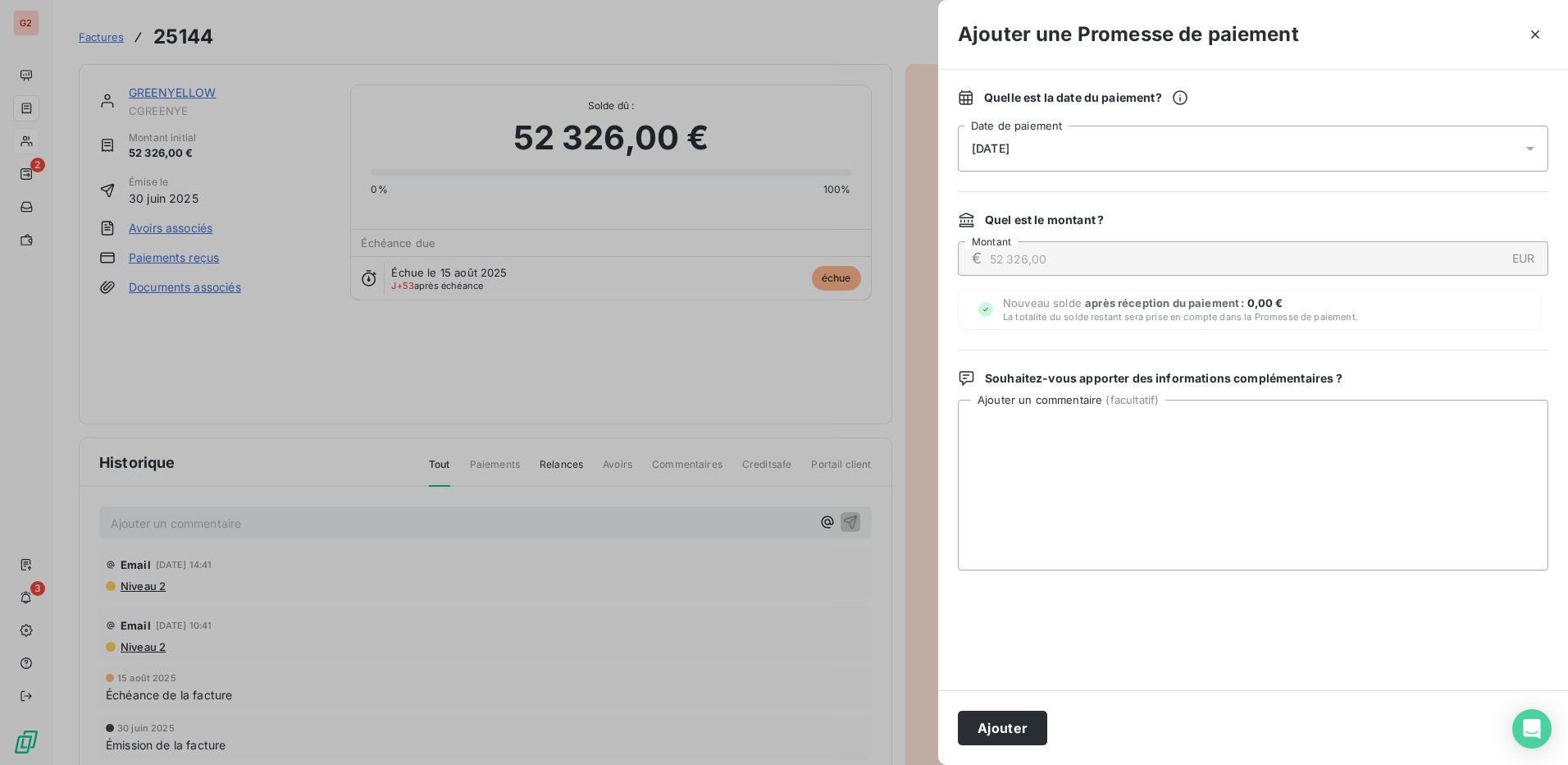
click at [778, 145] on div "[DATE]" at bounding box center [1253, 148] width 590 height 46
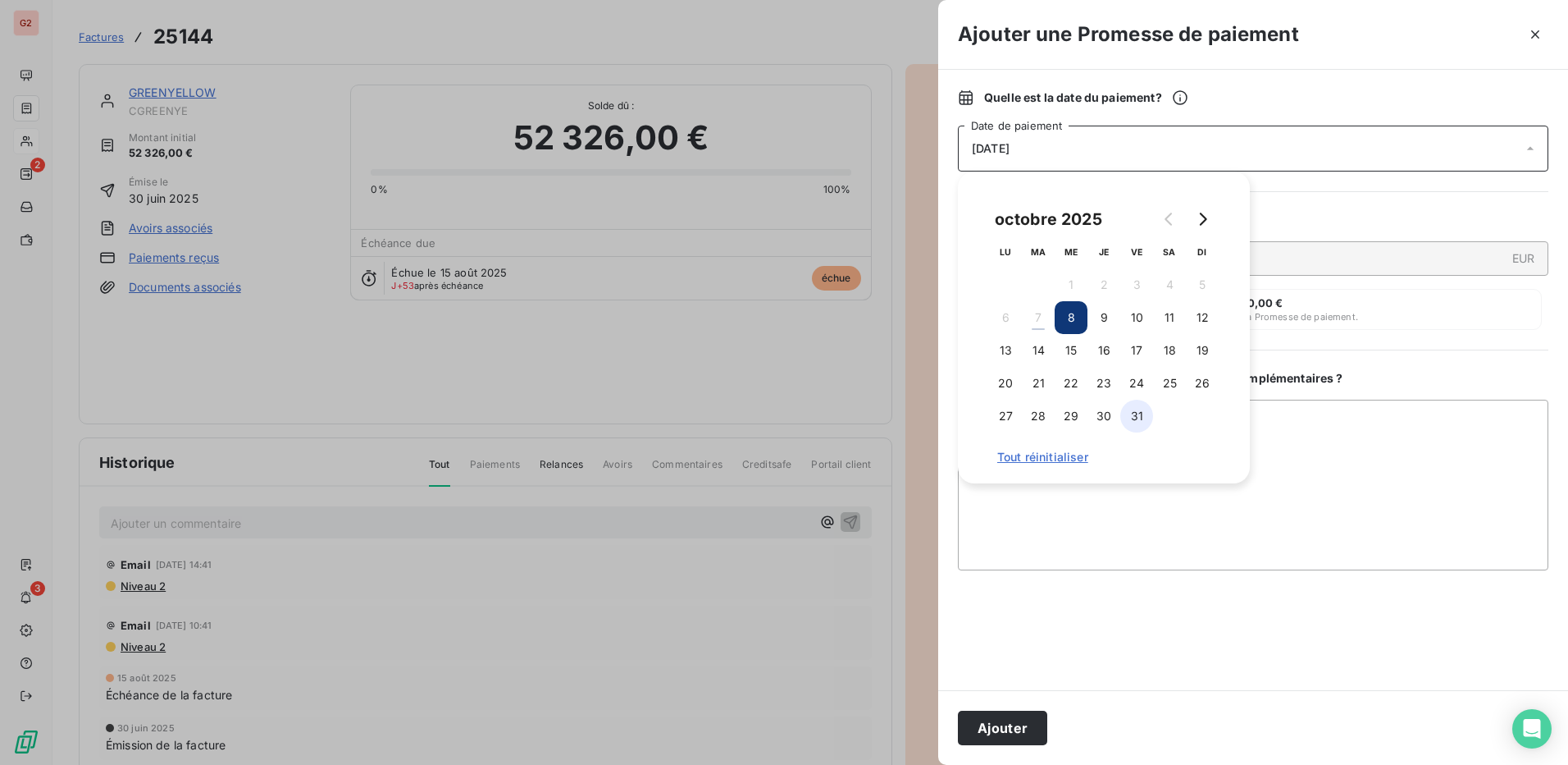
click at [778, 419] on button "31" at bounding box center [1136, 415] width 33 height 33
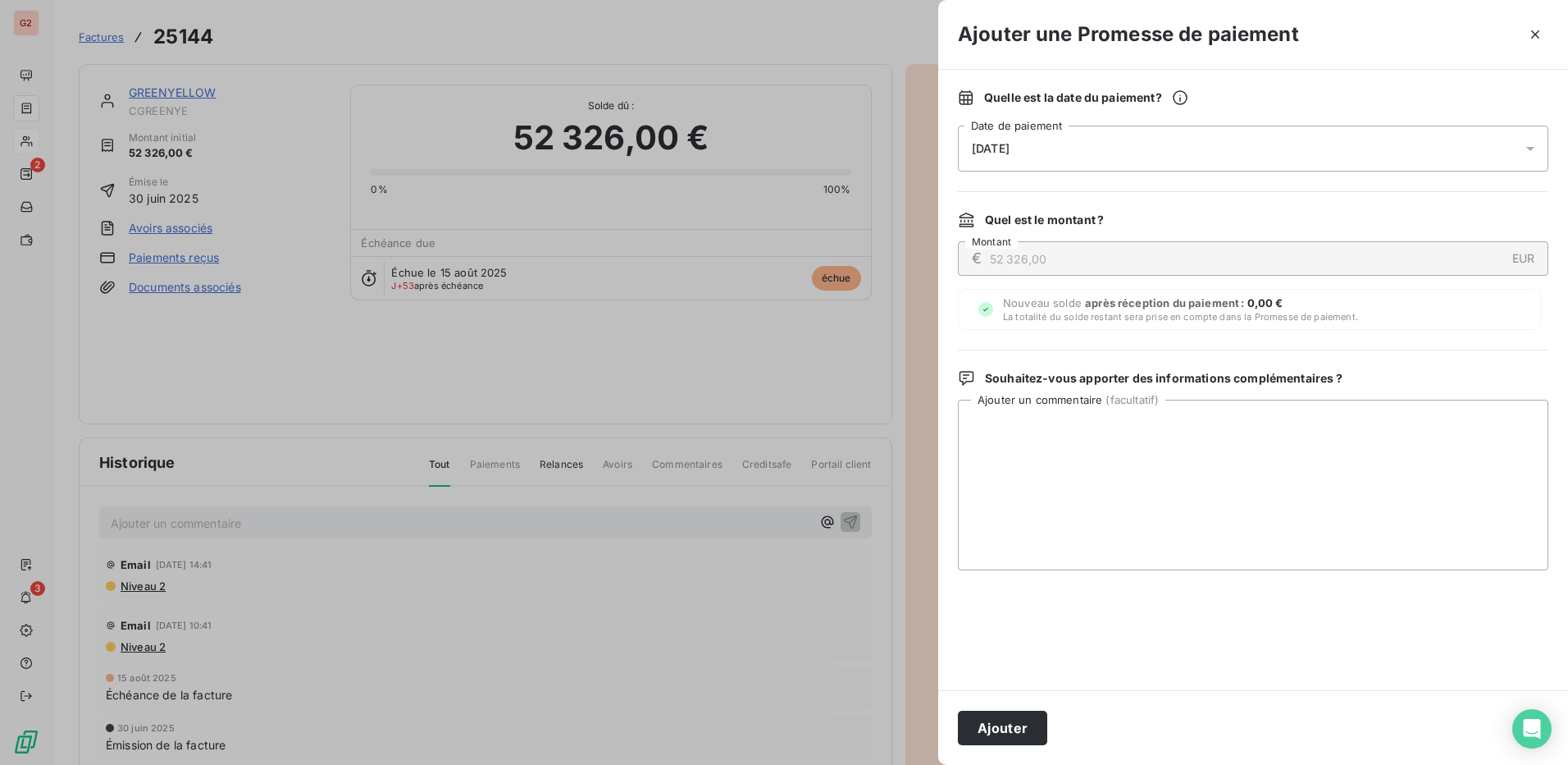
click at [778, 726] on button "Ajouter" at bounding box center [1002, 727] width 89 height 34
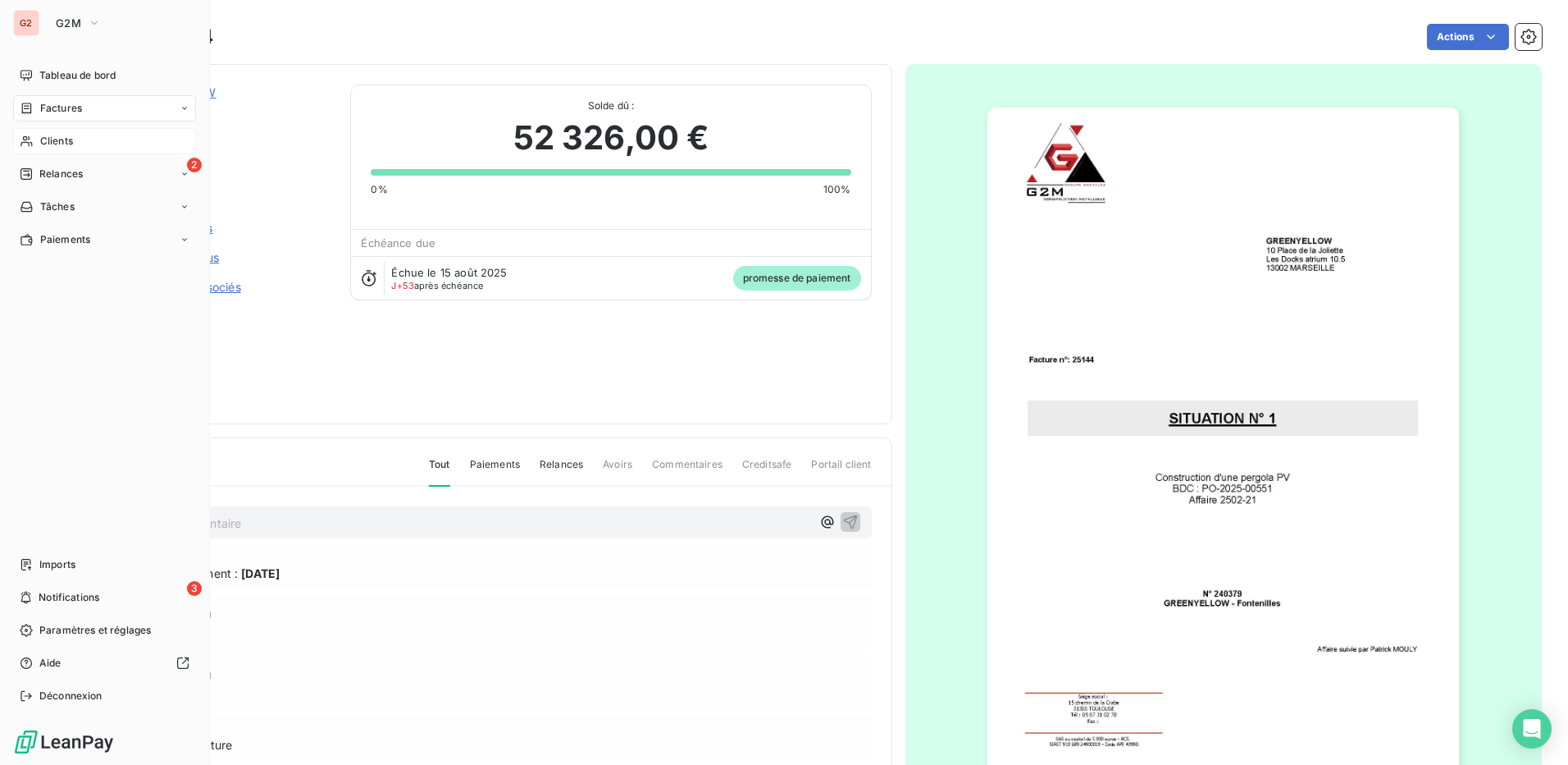
click at [60, 145] on span "Clients" at bounding box center [56, 141] width 33 height 15
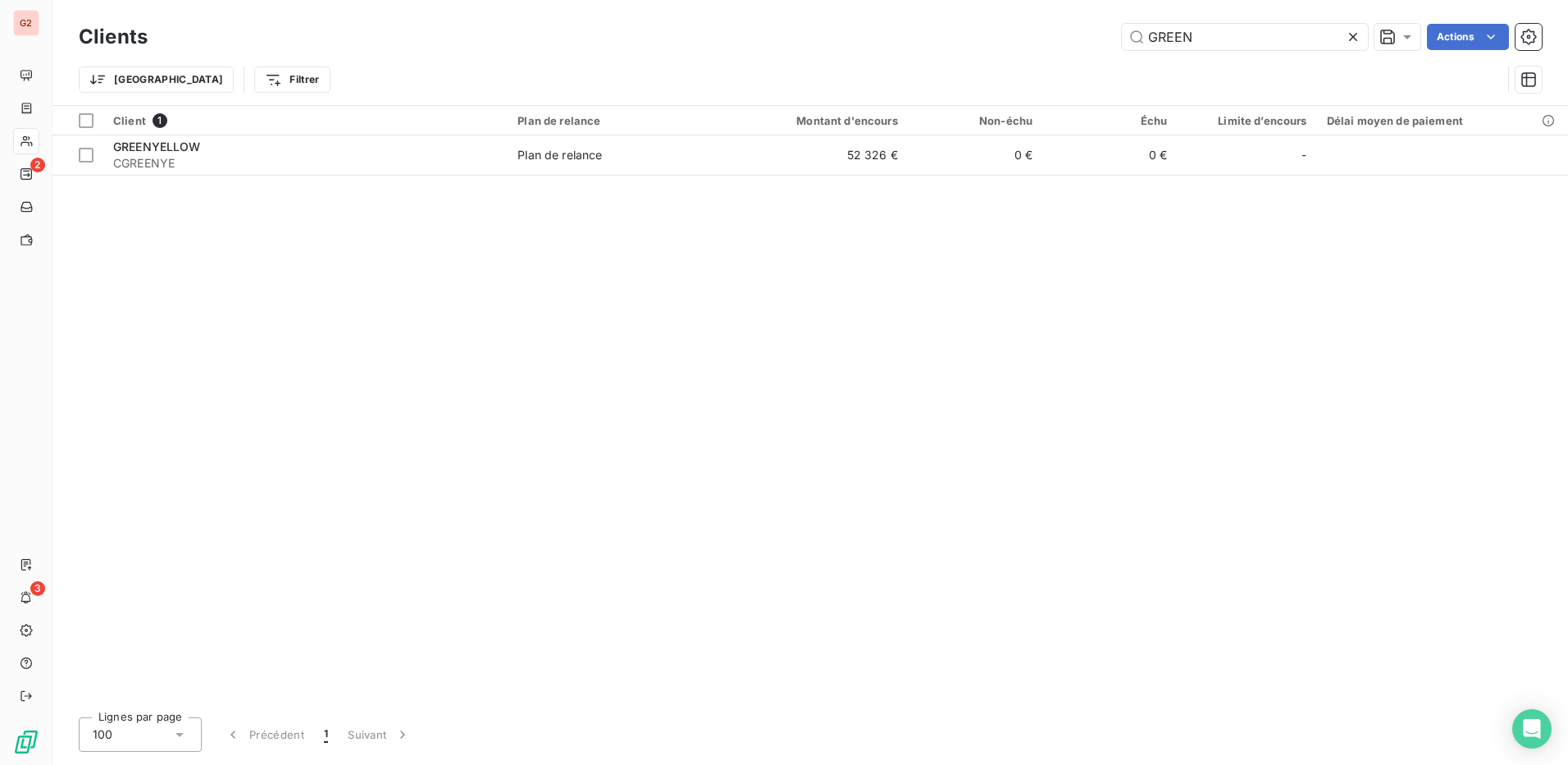
drag, startPoint x: 1200, startPoint y: 32, endPoint x: 981, endPoint y: 40, distance: 219.1
click at [778, 41] on div "GREEN Actions" at bounding box center [854, 37] width 1374 height 26
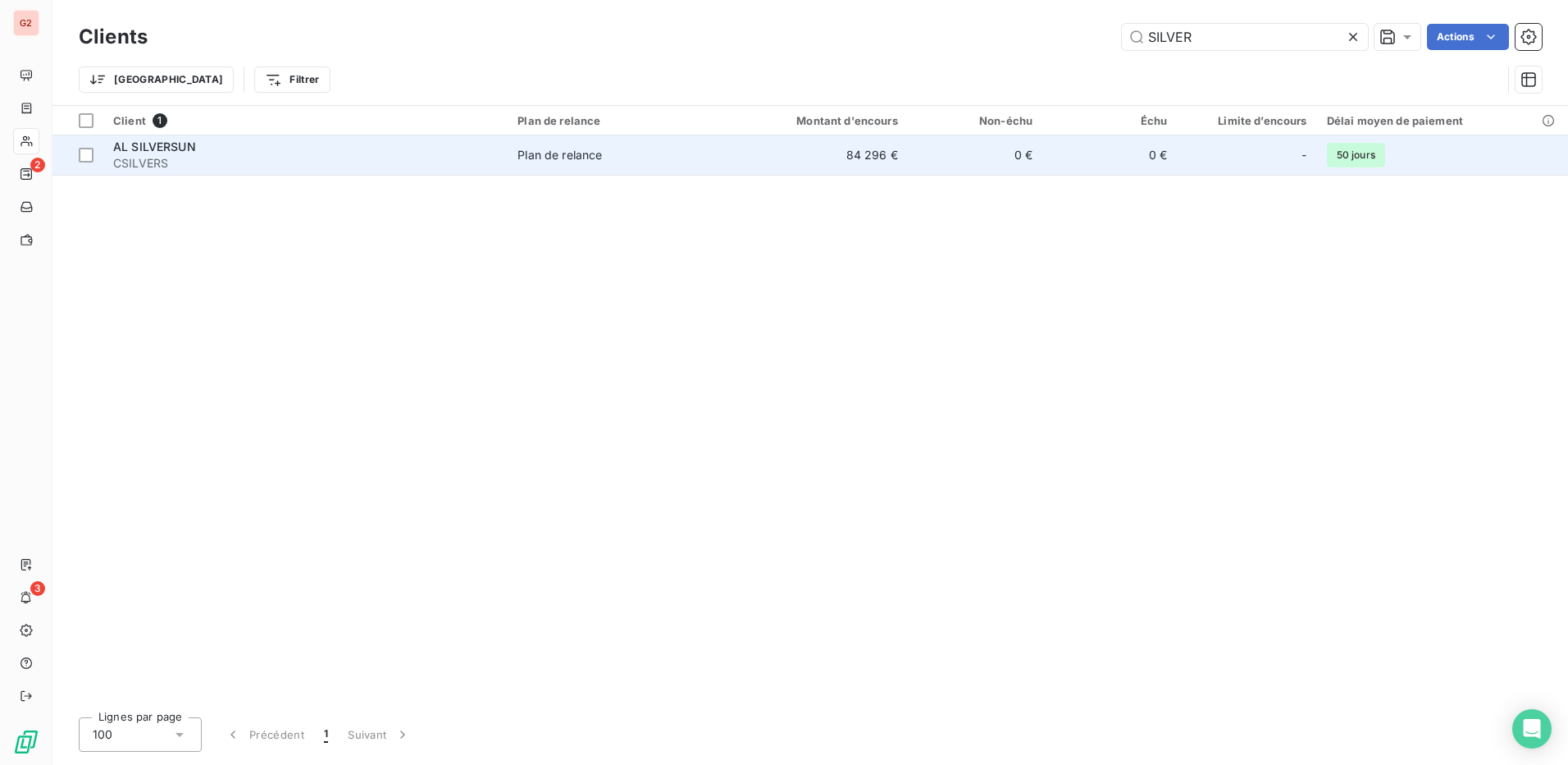
type input "SILVER"
click at [151, 149] on span "AL SILVERSUN" at bounding box center [154, 146] width 83 height 14
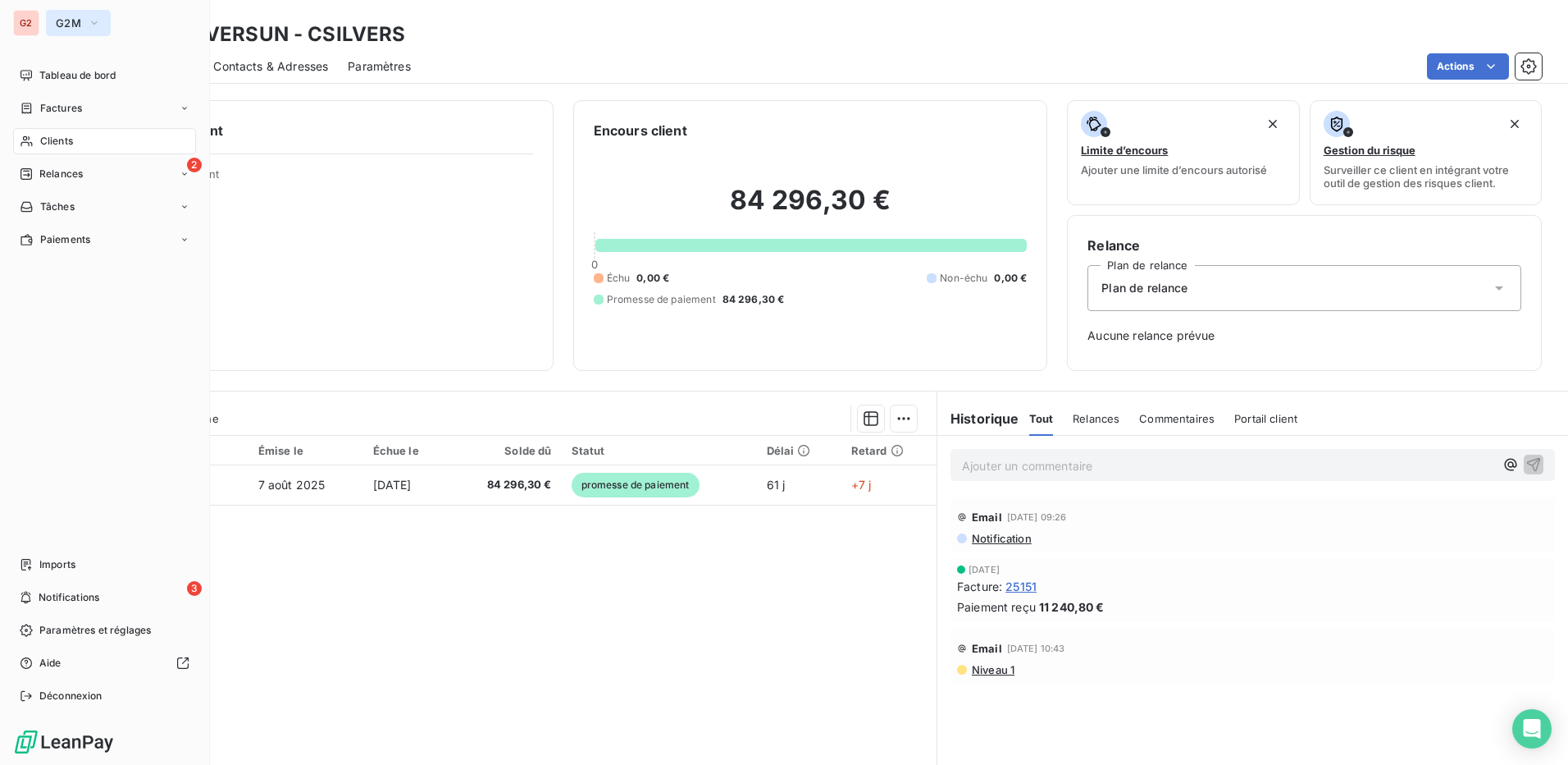
click at [63, 20] on span "G2M" at bounding box center [68, 23] width 26 height 13
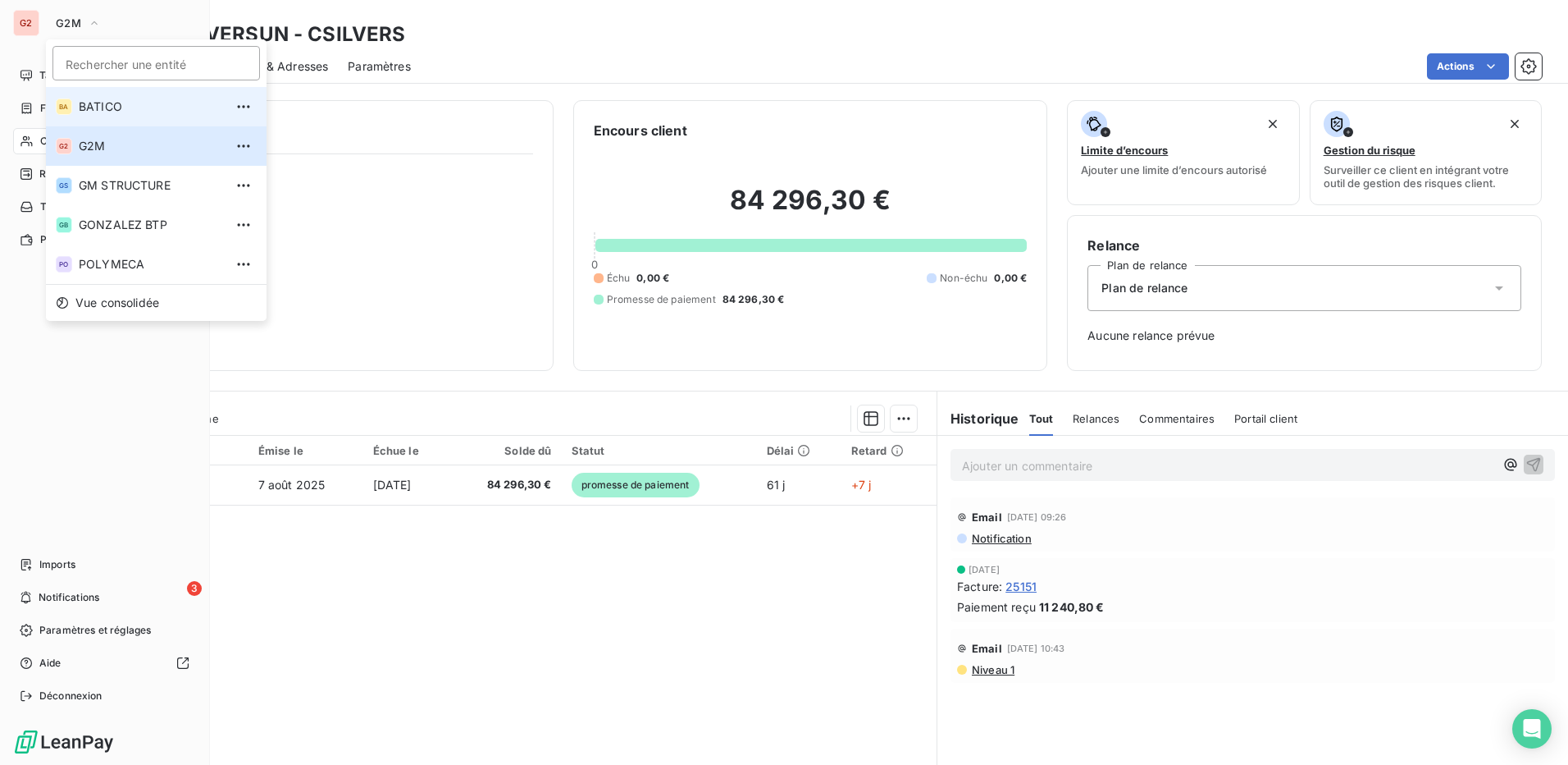
click at [92, 110] on span "BATICO" at bounding box center [151, 107] width 145 height 17
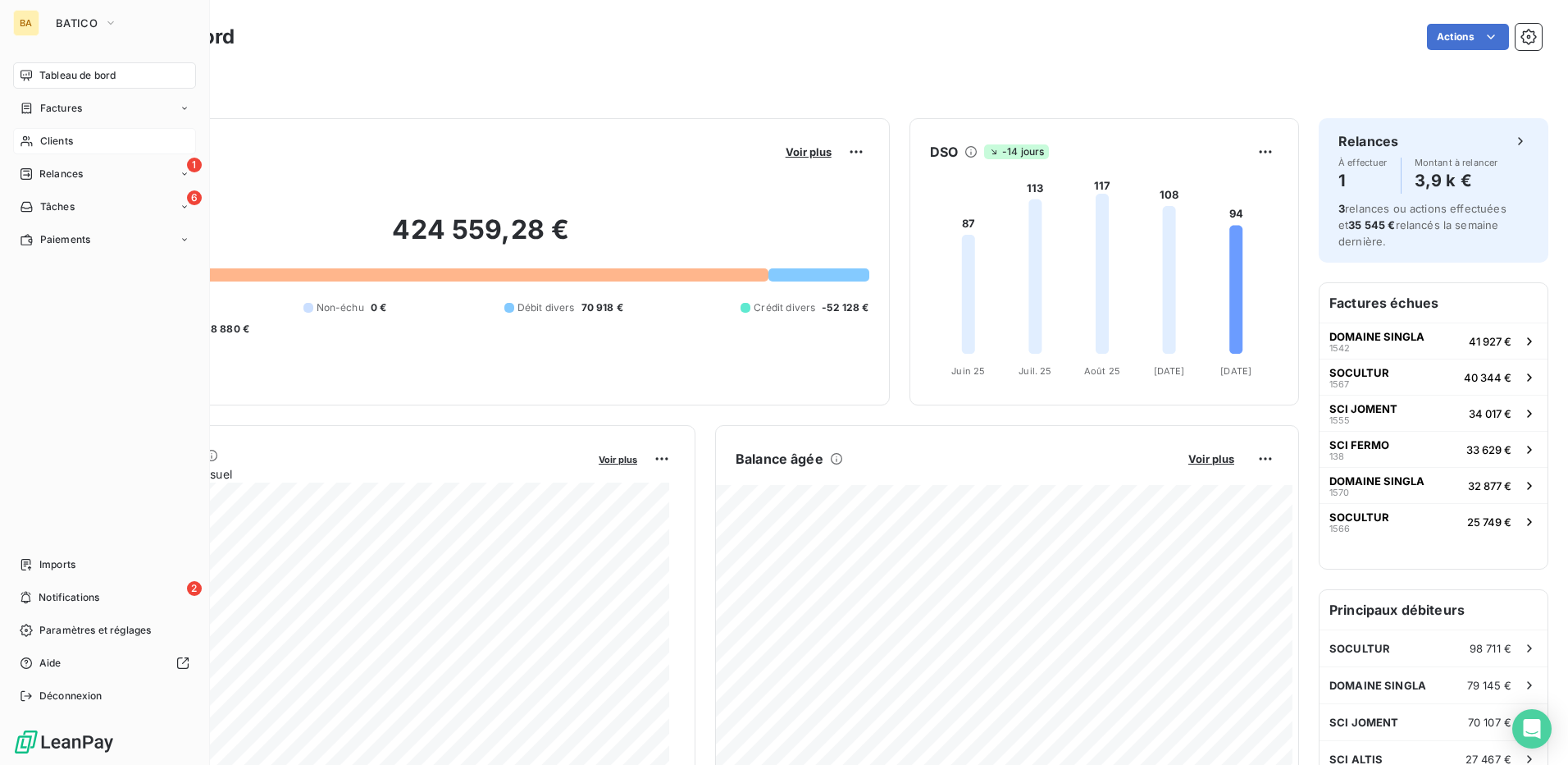
click at [38, 142] on div "Clients" at bounding box center [105, 141] width 183 height 26
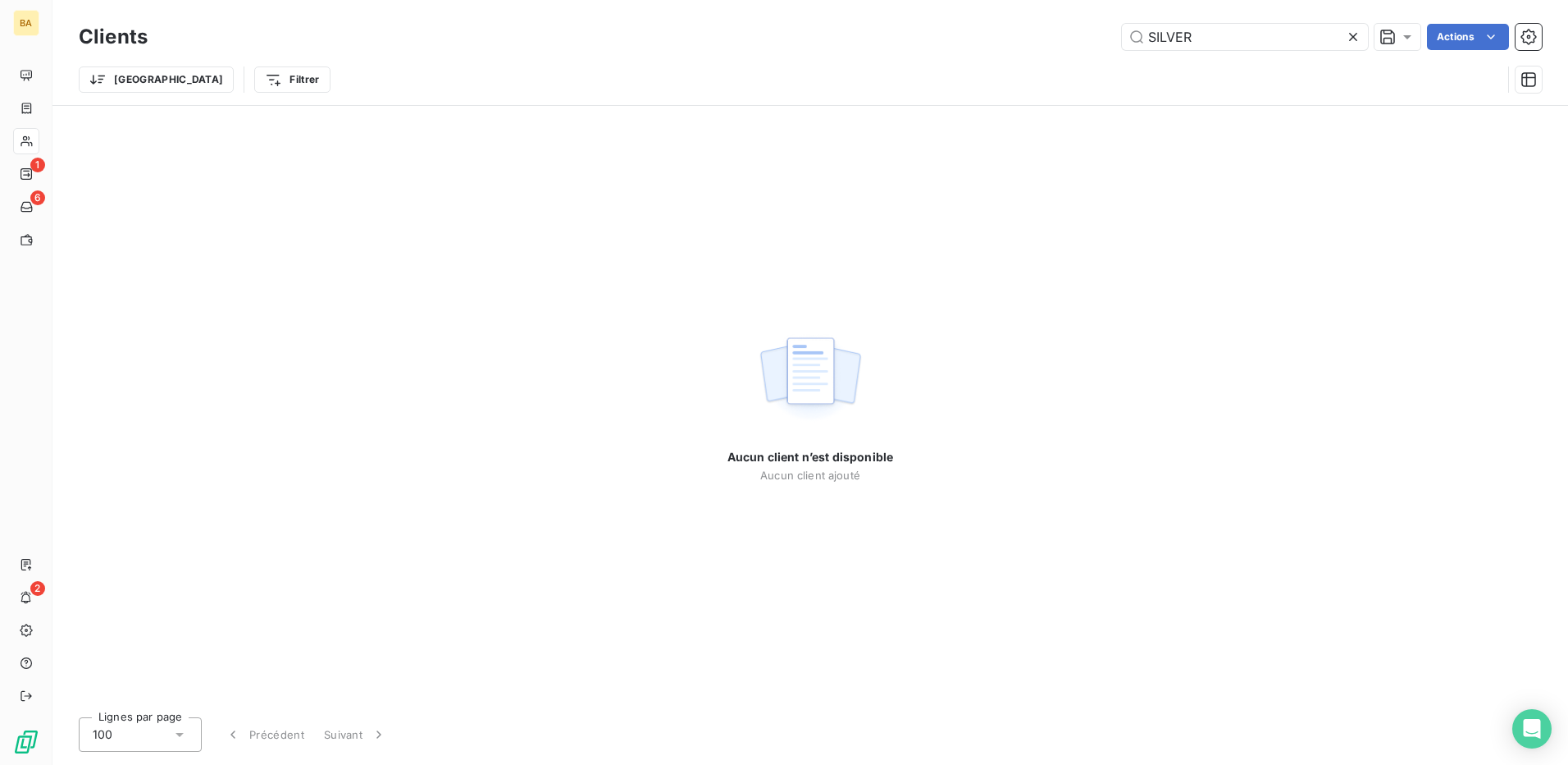
drag, startPoint x: 1209, startPoint y: 36, endPoint x: 933, endPoint y: 39, distance: 276.0
click at [778, 39] on div "SILVER Actions" at bounding box center [854, 37] width 1374 height 26
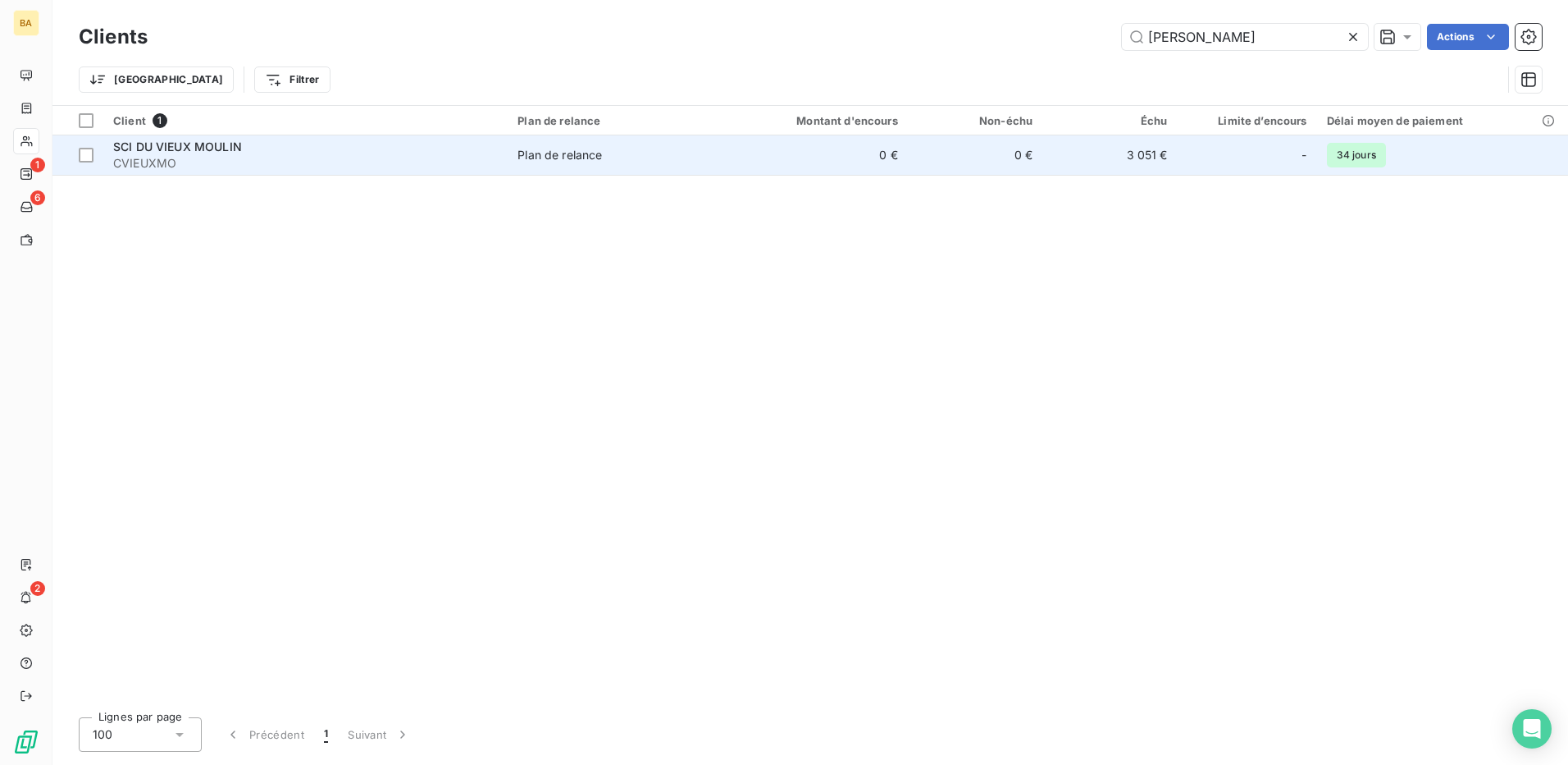
type input "[PERSON_NAME]"
click at [164, 148] on span "SCI DU VIEUX MOULIN" at bounding box center [177, 146] width 129 height 14
